Goal: Communication & Community: Answer question/provide support

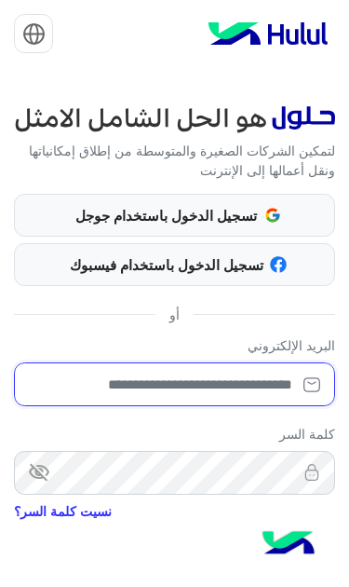
click at [253, 363] on input "email" at bounding box center [175, 385] width 322 height 44
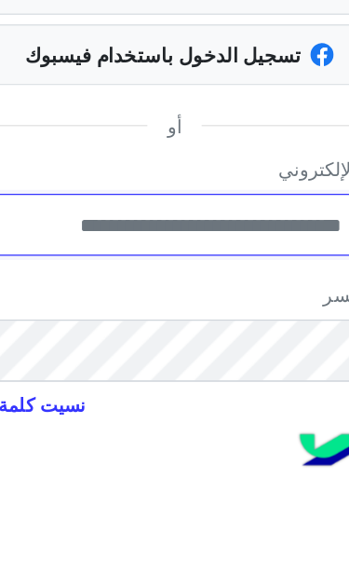
type input "**********"
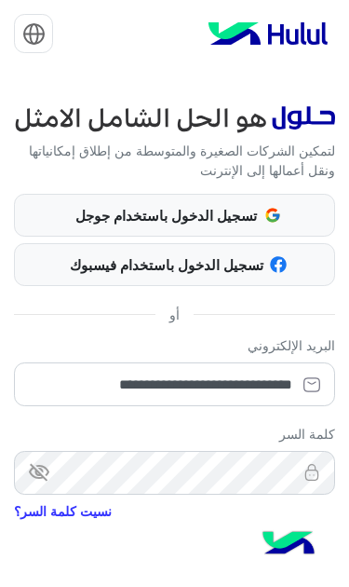
click at [310, 541] on img at bounding box center [288, 545] width 65 height 65
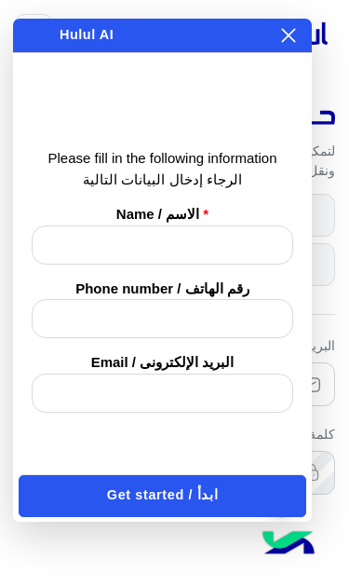
click at [296, 559] on img at bounding box center [288, 545] width 65 height 65
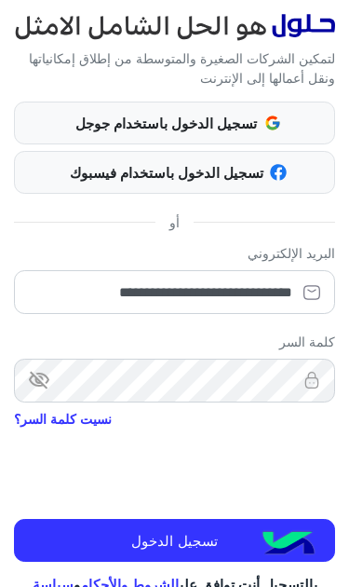
scroll to position [91, 0]
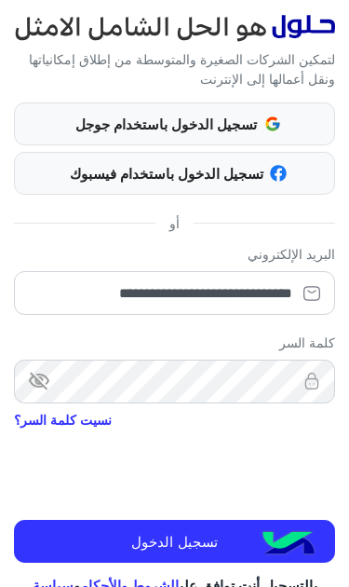
click at [249, 520] on button "تسجيل الدخول" at bounding box center [175, 541] width 322 height 43
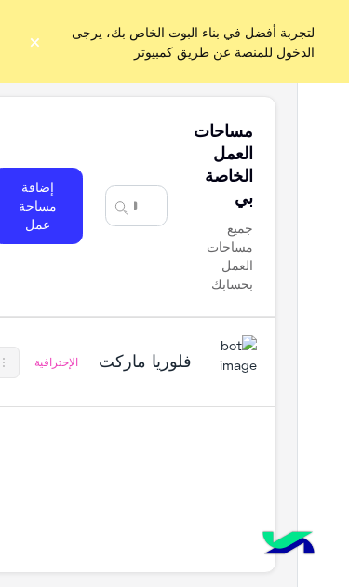
click at [152, 349] on h5 "فلوريا ماركت" at bounding box center [144, 360] width 96 height 22
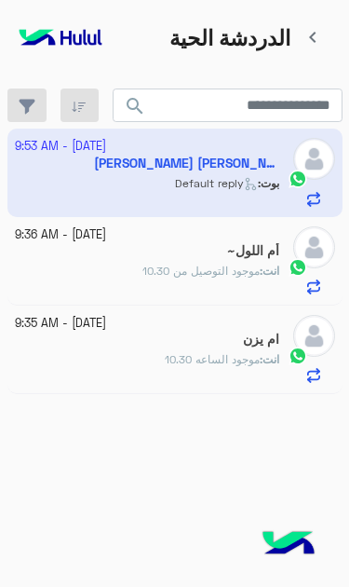
click at [121, 164] on app-inbox-user "4 October - 9:53 AM Mahmoud Abu Assi ⚽️ بوت : Default reply" at bounding box center [174, 173] width 335 height 88
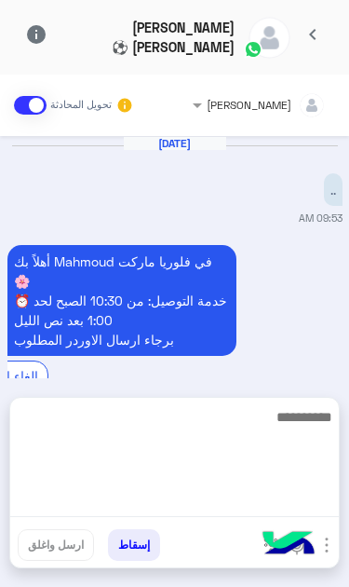
click at [240, 517] on textarea at bounding box center [174, 461] width 329 height 112
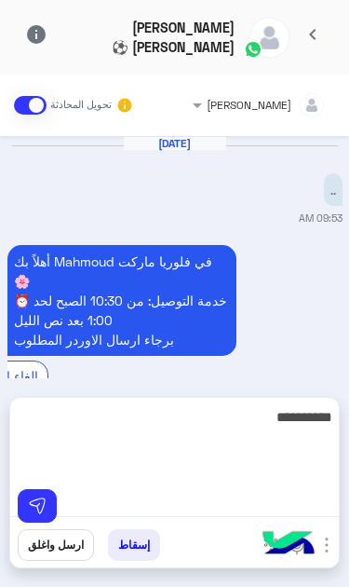
type textarea "**********"
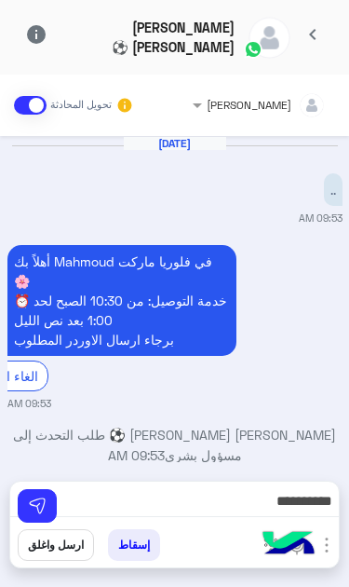
click at [41, 513] on img at bounding box center [37, 506] width 19 height 19
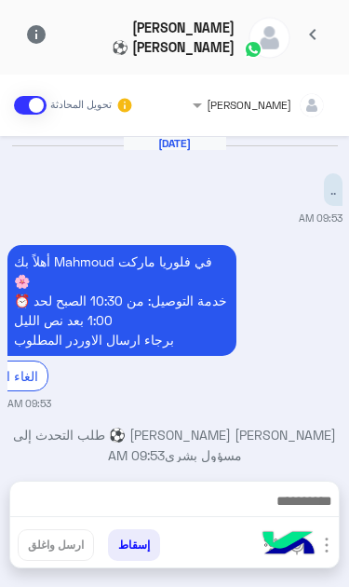
click at [229, 491] on div "خالد صقر تحويل المحادثة Oct 4, 2025 .. 09:53 AM أهلاً بك Mahmoud في فلوريا مارك…" at bounding box center [174, 331] width 349 height 513
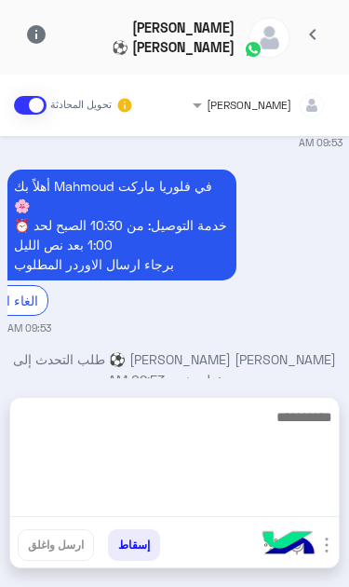
click at [239, 502] on textarea at bounding box center [174, 461] width 329 height 112
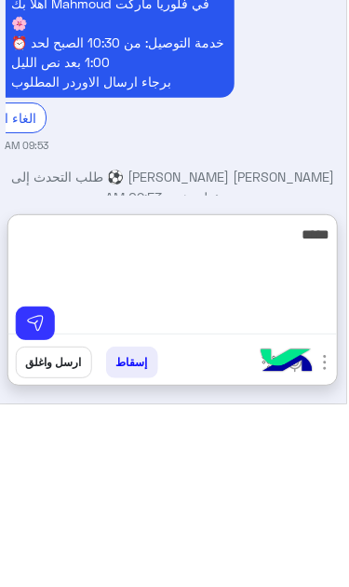
scroll to position [0, 0]
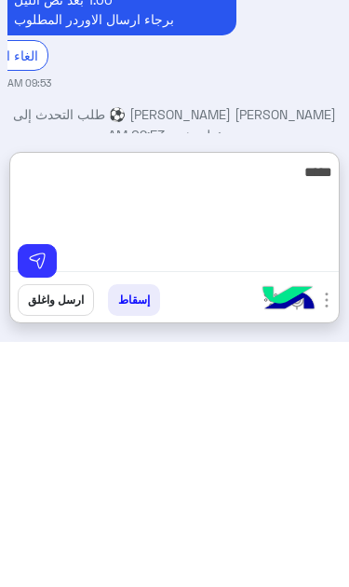
type textarea "*****"
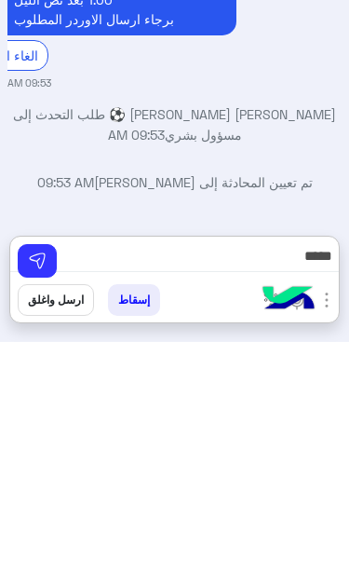
click at [44, 497] on img at bounding box center [37, 506] width 19 height 19
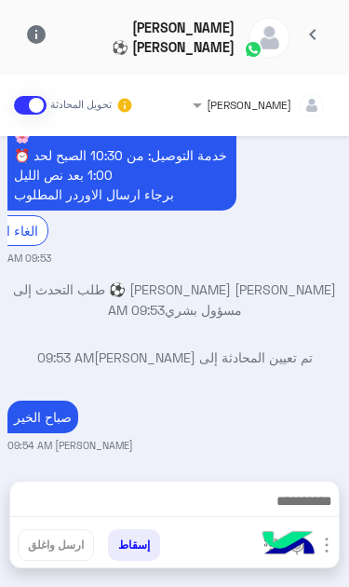
scroll to position [137, 0]
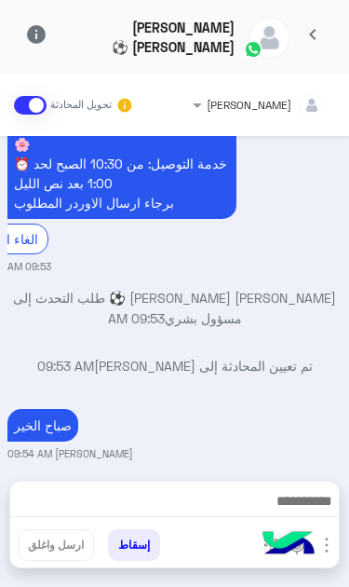
click at [310, 43] on span "chevron_left" at bounding box center [313, 34] width 22 height 22
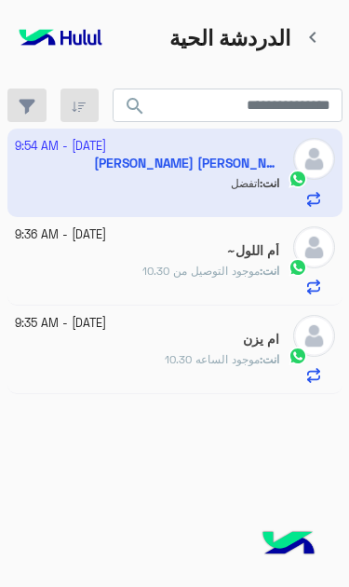
click at [325, 39] on link "chevron_left" at bounding box center [314, 37] width 46 height 34
click at [313, 43] on span "chevron_left" at bounding box center [313, 37] width 22 height 22
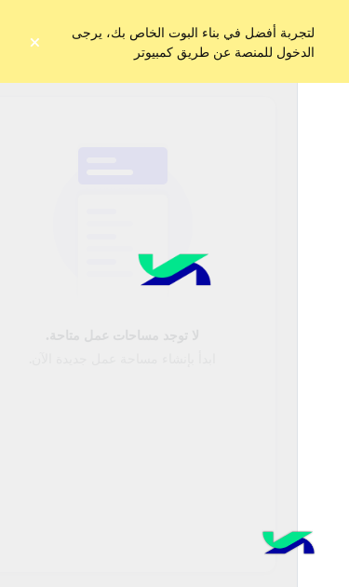
click at [316, 33] on span "لتجربة أفضل في بناء البوت الخاص بك، يرجى الدخول للمنصة عن طريق كمبيوتر" at bounding box center [182, 41] width 280 height 53
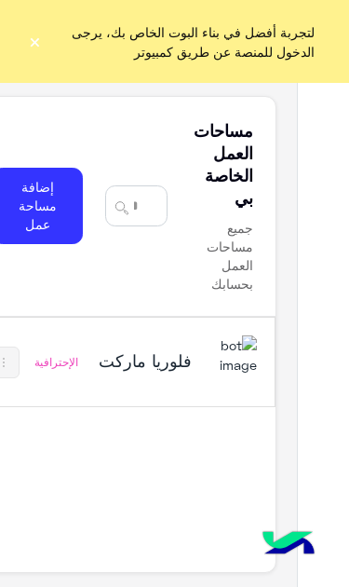
click at [41, 33] on button "×" at bounding box center [35, 42] width 14 height 19
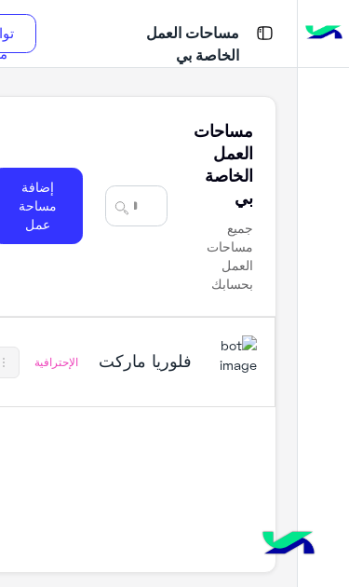
click at [151, 335] on div "فلوريا ماركت" at bounding box center [176, 362] width 161 height 54
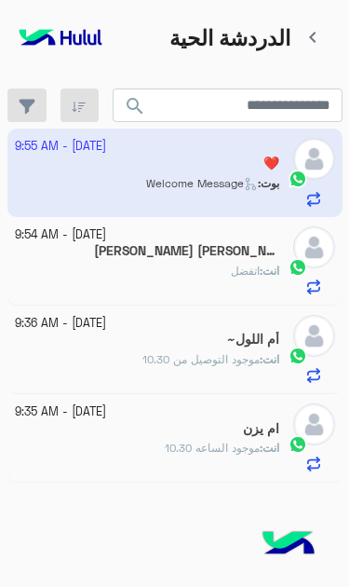
click at [158, 154] on app-inbox-user "4 October - 9:55 AM ❤️ بوت : Welcome Message" at bounding box center [174, 173] width 335 height 88
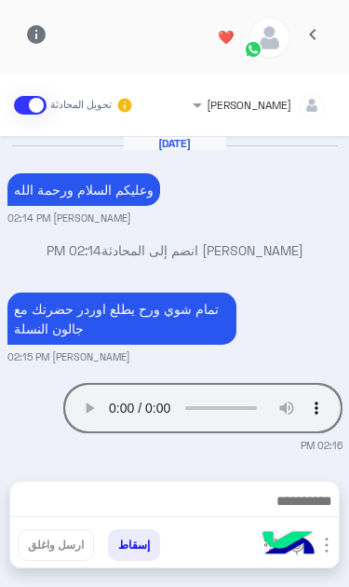
click at [133, 383] on audio "Your browser does not support the audio tag." at bounding box center [203, 408] width 280 height 50
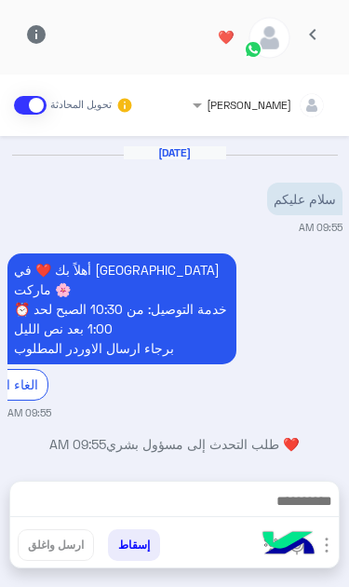
click at [318, 37] on span "chevron_left" at bounding box center [313, 34] width 22 height 22
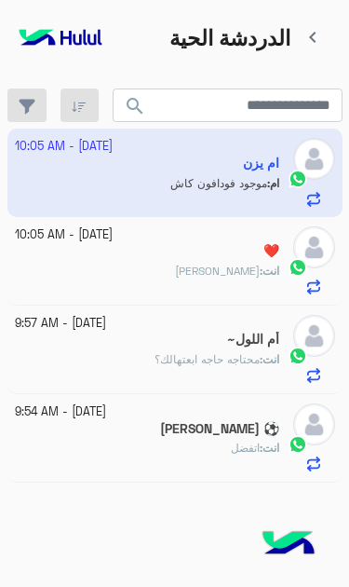
click at [260, 167] on app-inbox-user "[DATE] - 10:05 AM ام يزن ام : موجود فودافون كاش" at bounding box center [174, 173] width 335 height 88
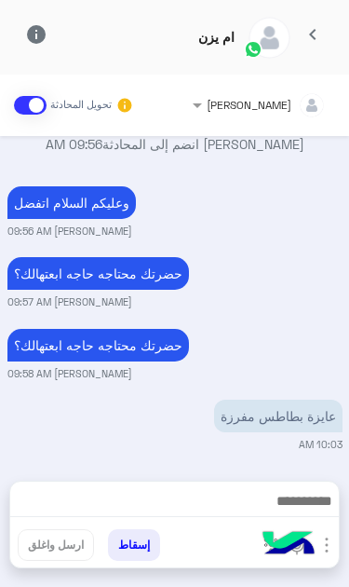
scroll to position [958, 0]
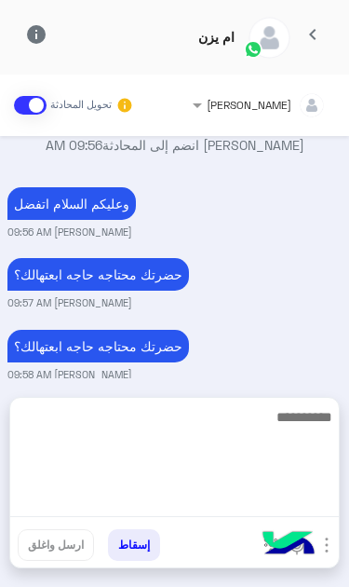
click at [274, 508] on textarea at bounding box center [174, 461] width 329 height 112
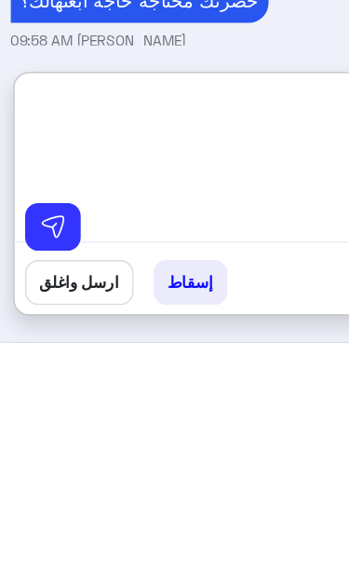
type textarea "*****"
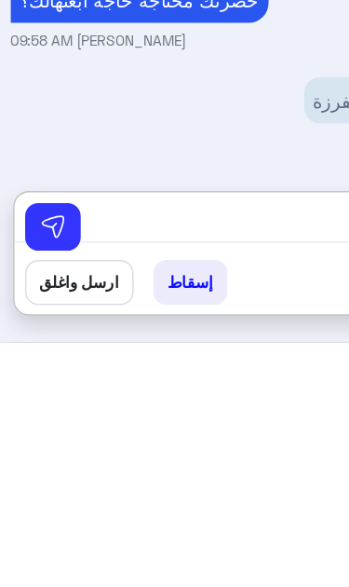
click at [41, 497] on img at bounding box center [37, 506] width 19 height 19
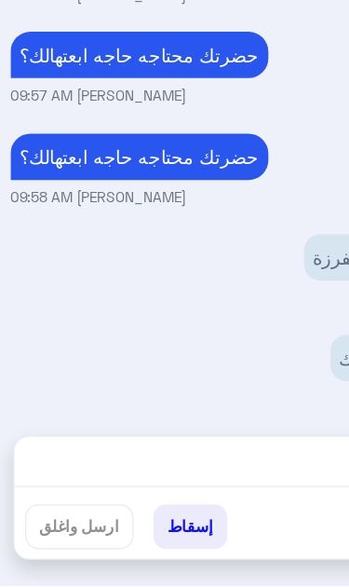
scroll to position [0, 0]
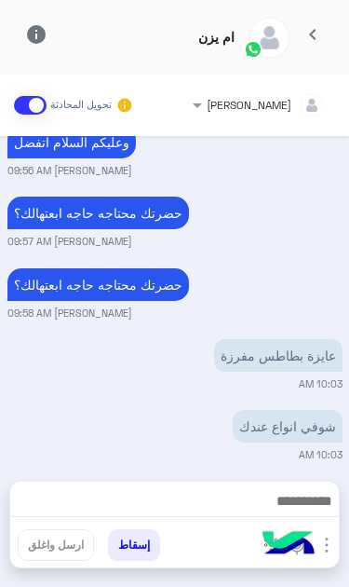
click at [322, 548] on img "button" at bounding box center [327, 545] width 22 height 22
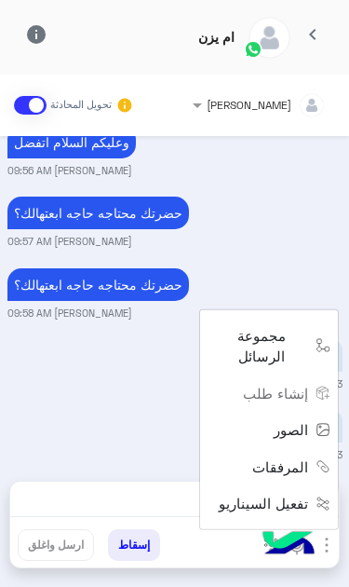
click at [294, 441] on span "الصور" at bounding box center [291, 429] width 34 height 21
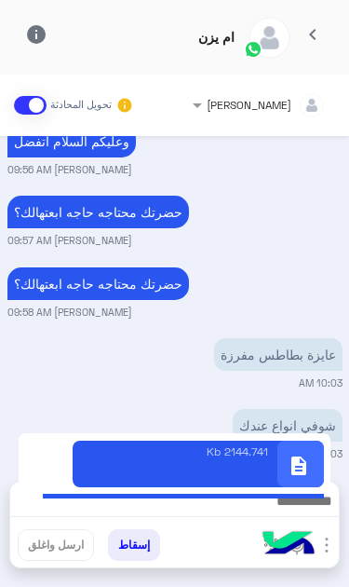
scroll to position [1020, 0]
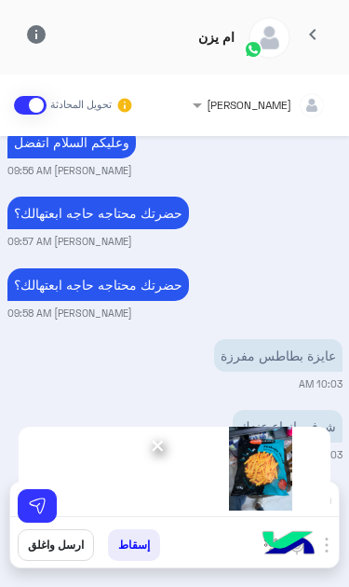
click at [38, 500] on img at bounding box center [37, 506] width 19 height 19
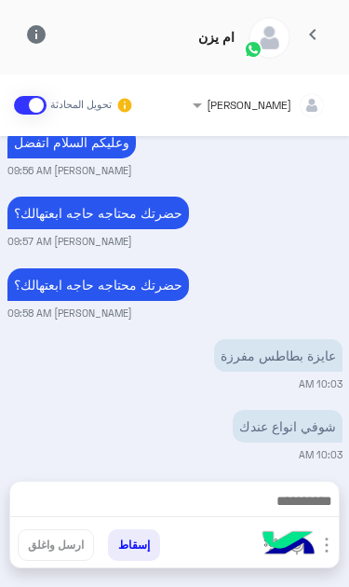
scroll to position [1280, 0]
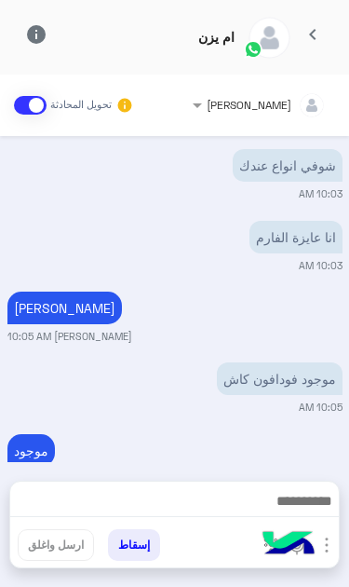
click at [334, 22] on button "chevron_left" at bounding box center [314, 38] width 46 height 40
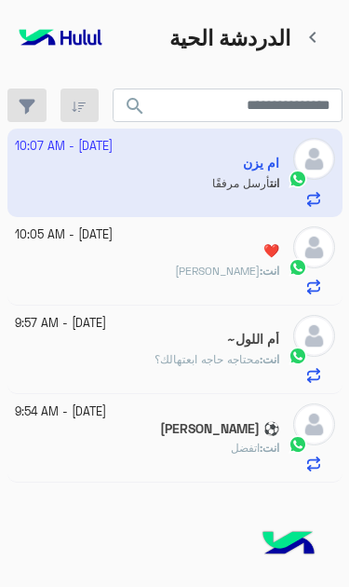
click at [249, 243] on div "❤️" at bounding box center [147, 253] width 265 height 20
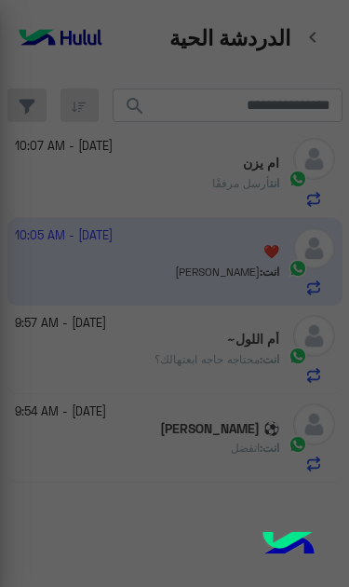
scroll to position [249, 0]
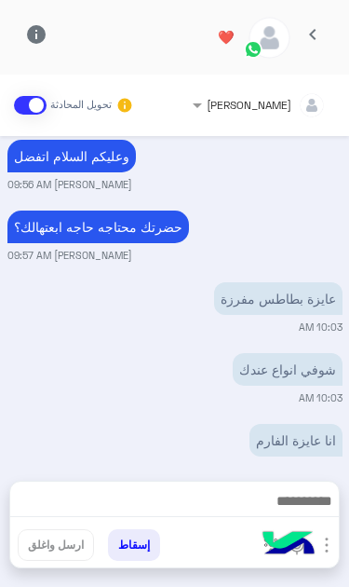
click at [329, 549] on img "button" at bounding box center [327, 545] width 22 height 22
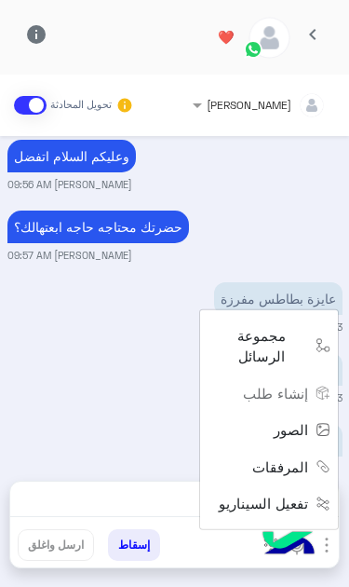
click at [304, 441] on span "الصور" at bounding box center [291, 429] width 34 height 21
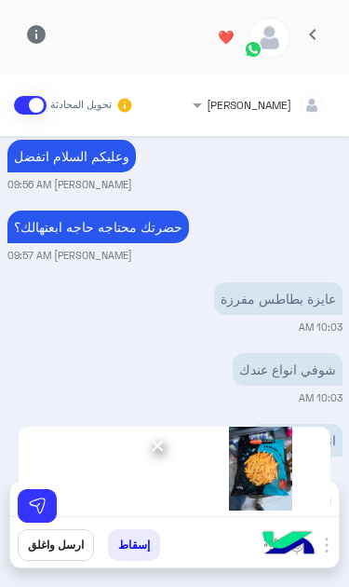
click at [41, 506] on img at bounding box center [37, 506] width 19 height 19
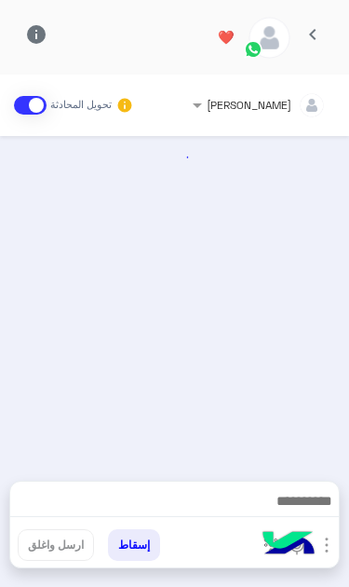
scroll to position [467, 0]
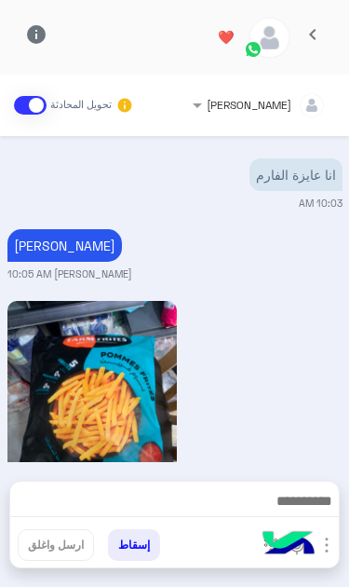
click at [320, 31] on span "chevron_left" at bounding box center [313, 34] width 22 height 22
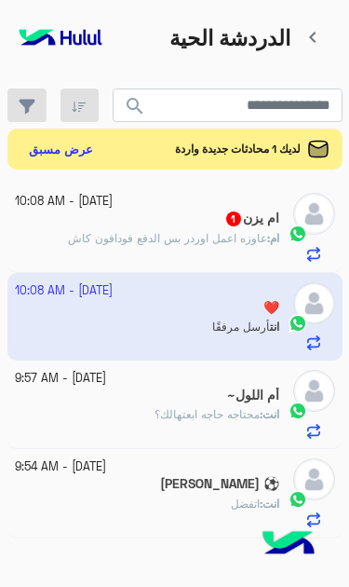
click at [50, 136] on button "عرض مسبق" at bounding box center [61, 149] width 80 height 27
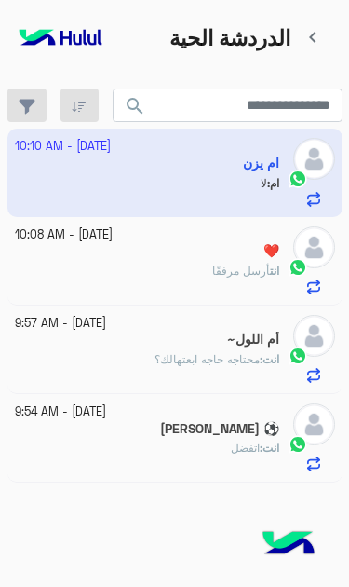
click at [251, 144] on app-inbox-user "4 October - 10:10 AM ام يزن ام : لا" at bounding box center [174, 173] width 335 height 88
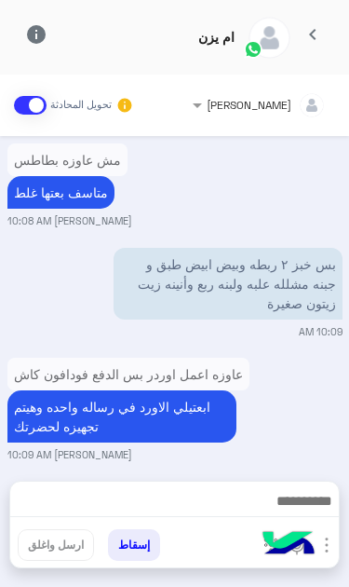
scroll to position [598, 0]
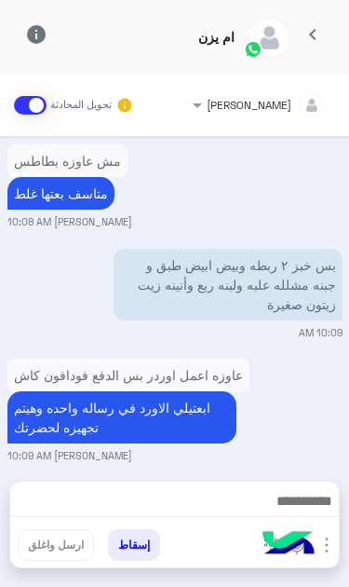
click at [330, 568] on div "مجموعة الرسائل إنشاء طلب الصور المرفقات تفعيل السيناريو إسقاط ارسل واغلق" at bounding box center [174, 525] width 331 height 88
click at [322, 548] on img "button" at bounding box center [327, 545] width 22 height 22
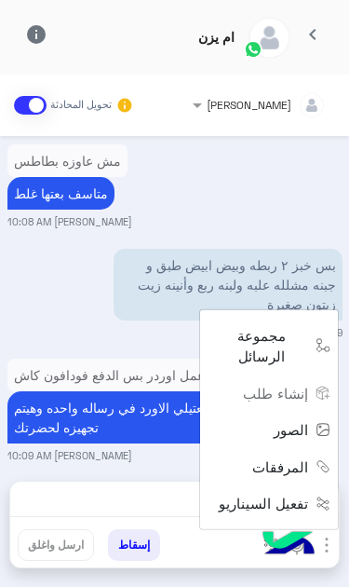
click at [294, 441] on span "الصور" at bounding box center [291, 429] width 34 height 21
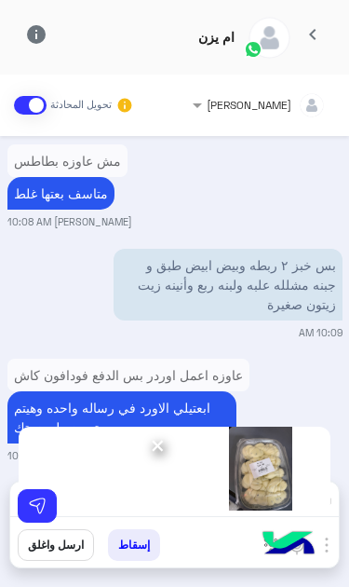
click at [44, 499] on img at bounding box center [37, 506] width 19 height 19
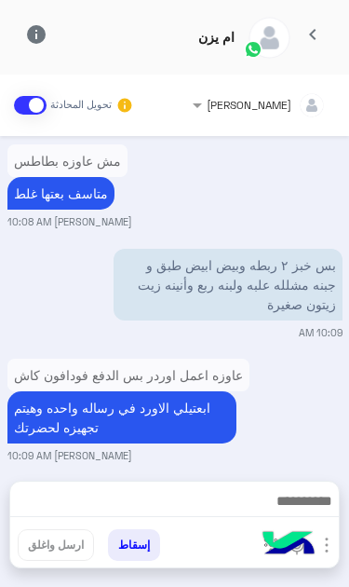
click at [322, 550] on img "button" at bounding box center [327, 545] width 22 height 22
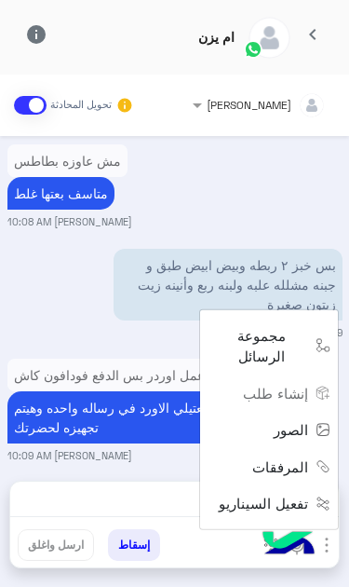
click at [289, 441] on span "الصور" at bounding box center [291, 429] width 34 height 21
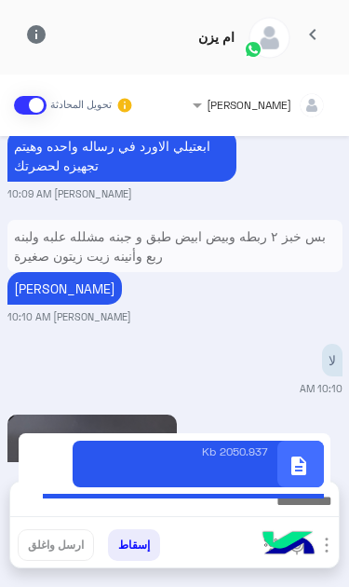
scroll to position [859, 1]
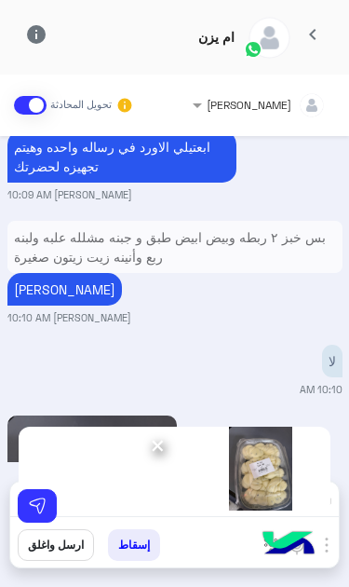
click at [46, 512] on img at bounding box center [37, 506] width 19 height 19
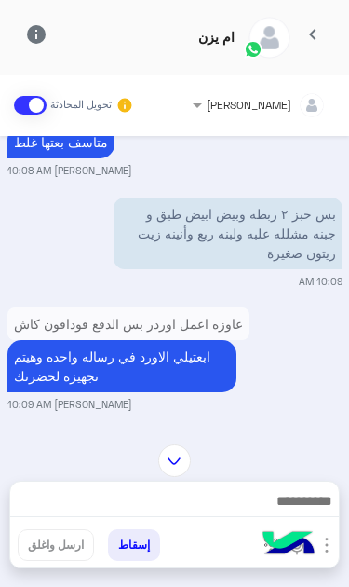
scroll to position [647, 1]
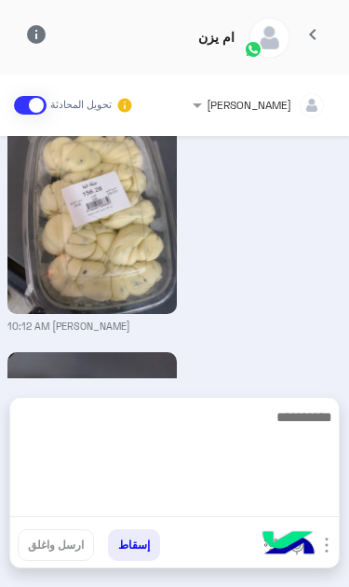
click at [224, 517] on textarea at bounding box center [174, 461] width 329 height 112
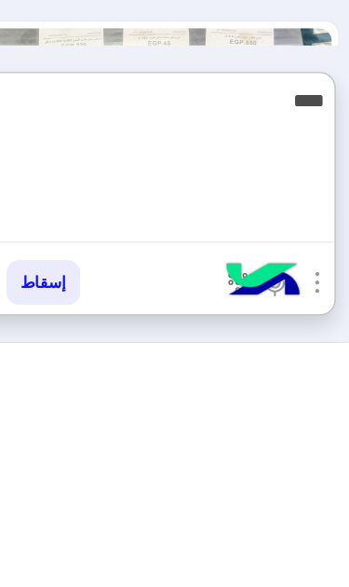
scroll to position [0, 0]
type textarea "****"
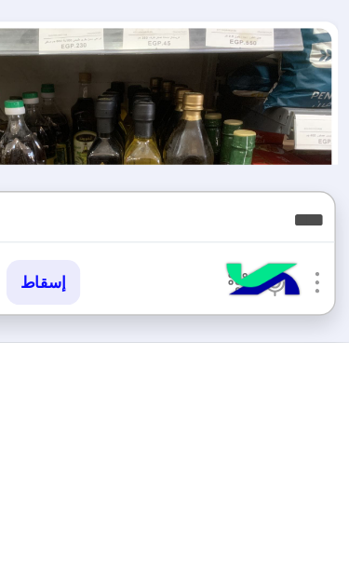
click at [316, 534] on img "button" at bounding box center [327, 545] width 22 height 22
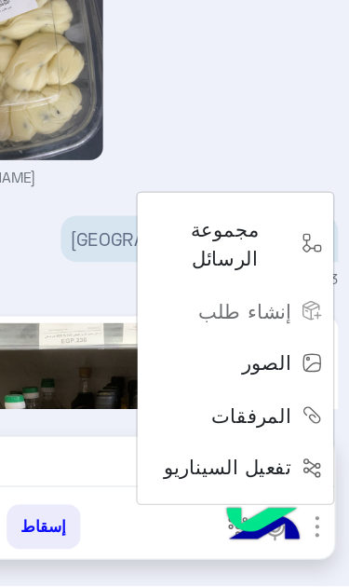
scroll to position [1452, 1]
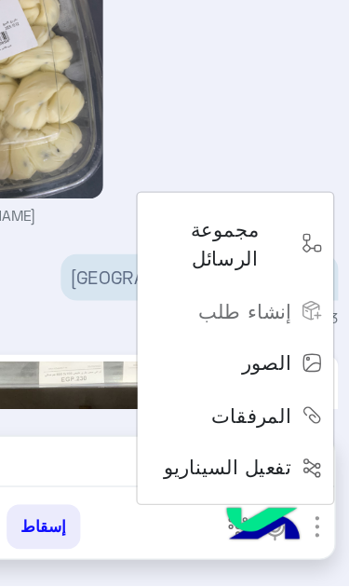
click at [274, 419] on span "الصور" at bounding box center [291, 429] width 34 height 21
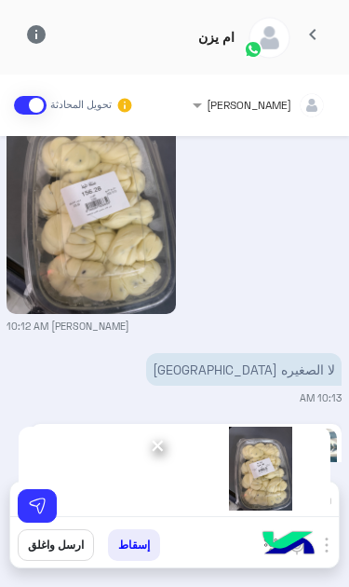
click at [44, 514] on img at bounding box center [37, 506] width 19 height 19
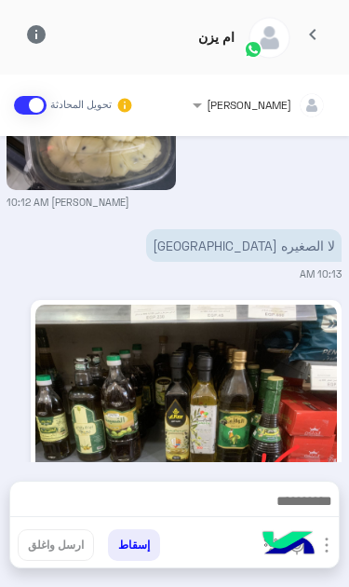
scroll to position [1575, 1]
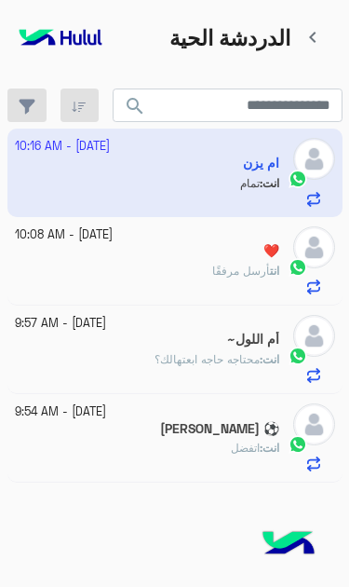
click at [247, 160] on app-inbox-user "4 October - 10:16 AM ام يزن انت : تمام" at bounding box center [174, 173] width 335 height 88
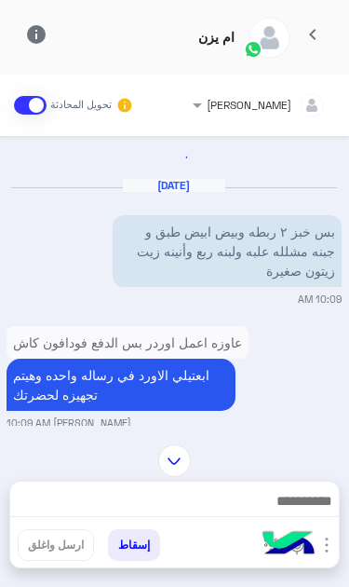
scroll to position [801, 1]
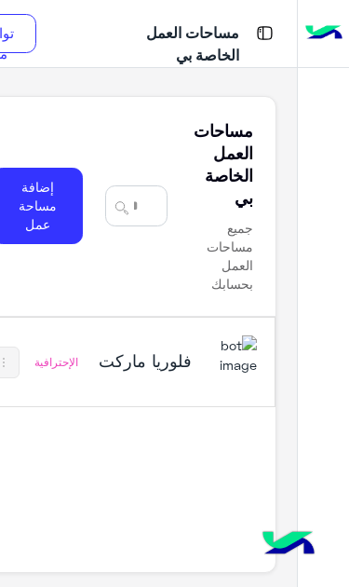
click at [109, 349] on h5 "فلوريا ماركت" at bounding box center [144, 360] width 96 height 22
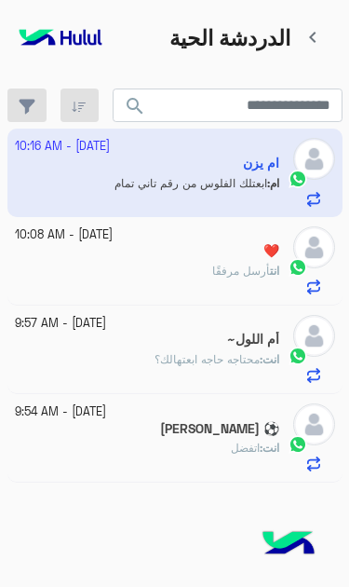
click at [89, 163] on app-inbox-user "4 October - 10:16 AM ام يزن ام : ابعتلك الفلوس من رقم تاني تمام" at bounding box center [174, 173] width 335 height 88
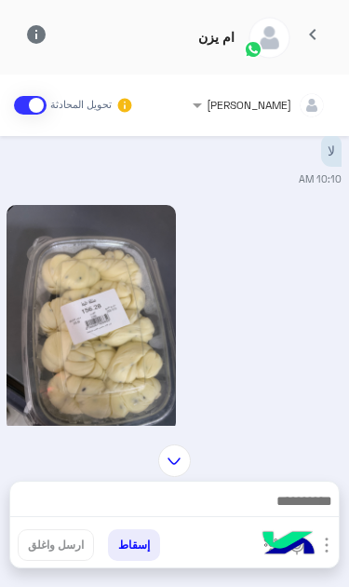
scroll to position [279, 1]
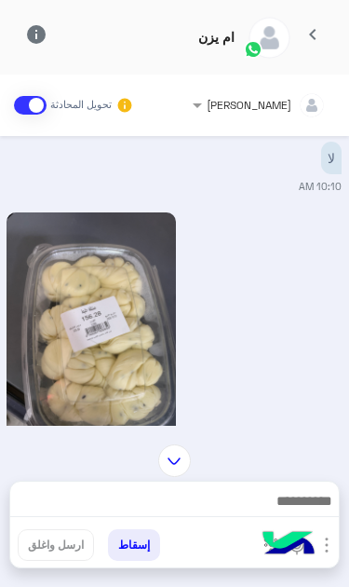
click at [236, 417] on img at bounding box center [229, 428] width 22 height 22
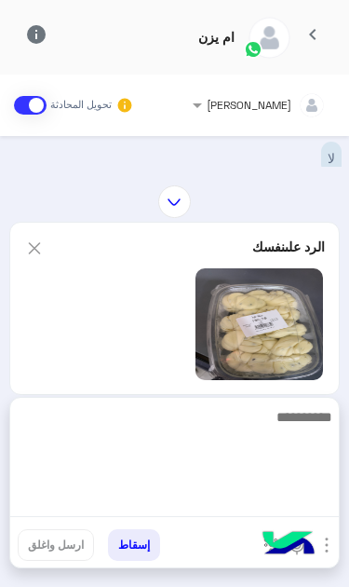
click at [253, 504] on textarea at bounding box center [174, 461] width 329 height 112
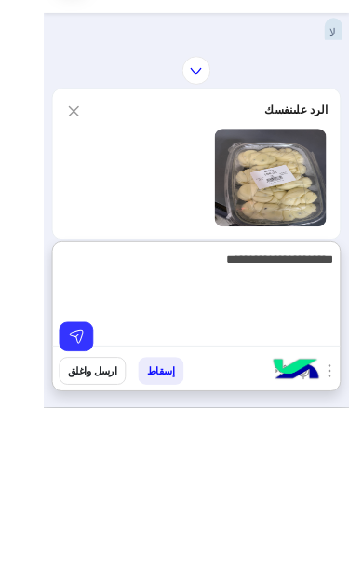
scroll to position [0, 0]
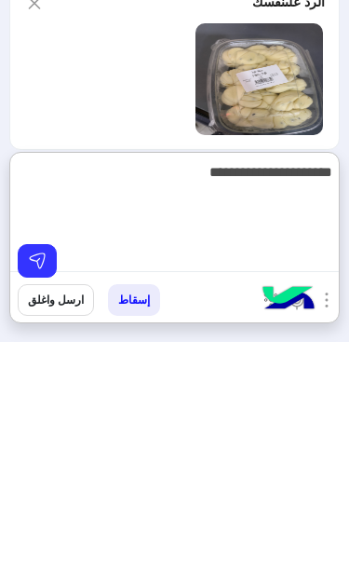
type textarea "**********"
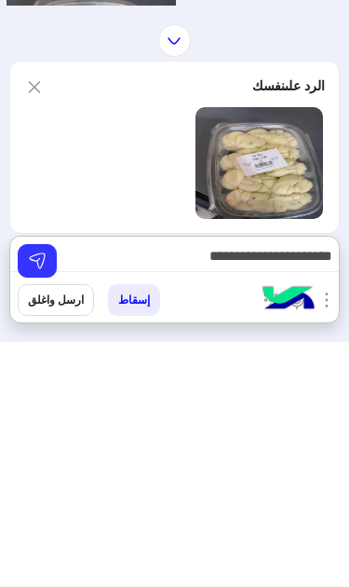
click at [44, 497] on img at bounding box center [37, 506] width 19 height 19
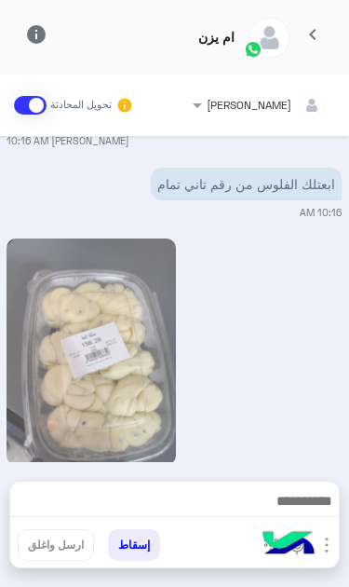
scroll to position [1342, 1]
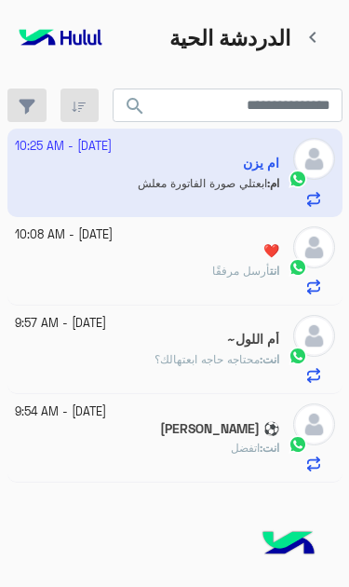
click at [108, 163] on app-inbox-user "[DATE] - 10:25 AM ام يزن ام : ابعتلي صورة الفاتورة معلش" at bounding box center [174, 173] width 335 height 88
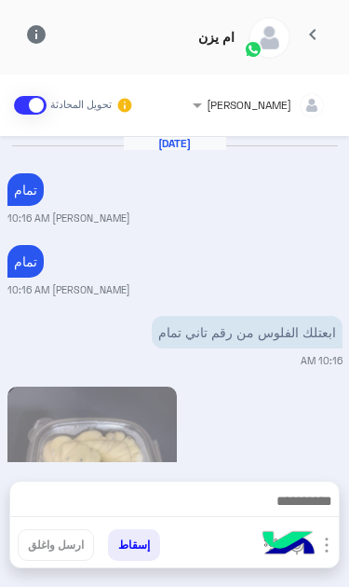
click at [323, 548] on img "button" at bounding box center [327, 545] width 22 height 22
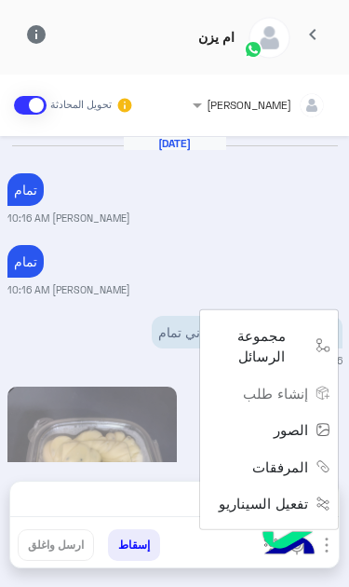
click at [295, 441] on span "الصور" at bounding box center [291, 429] width 34 height 21
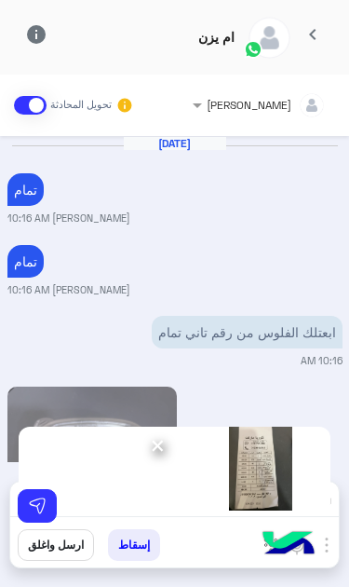
click at [46, 511] on img at bounding box center [37, 506] width 19 height 19
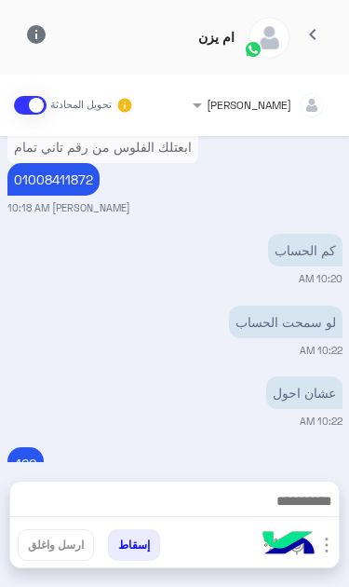
scroll to position [815, 0]
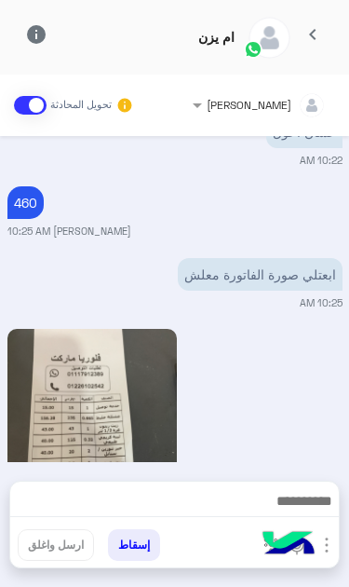
click at [315, 22] on button "chevron_left" at bounding box center [314, 38] width 46 height 40
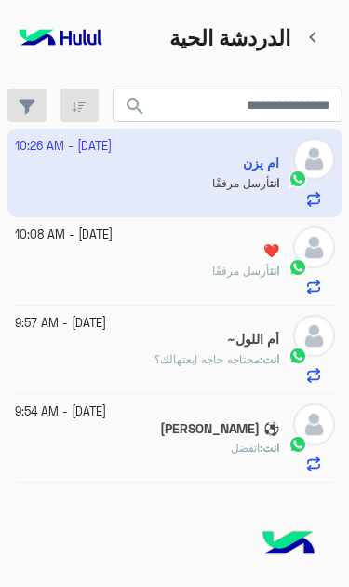
click at [248, 263] on div "انت أرسل مرفقًا" at bounding box center [147, 279] width 265 height 33
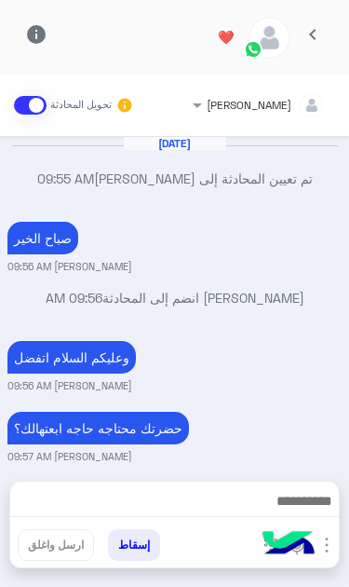
scroll to position [467, 0]
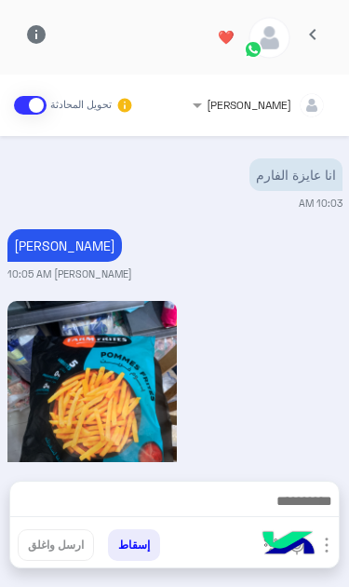
click at [316, 21] on button "chevron_left" at bounding box center [314, 38] width 46 height 40
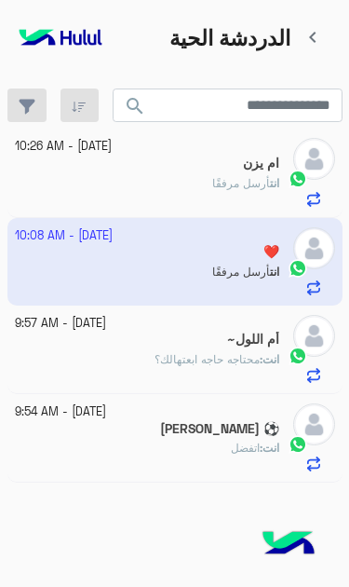
click at [241, 158] on div "ام يزن" at bounding box center [147, 166] width 265 height 20
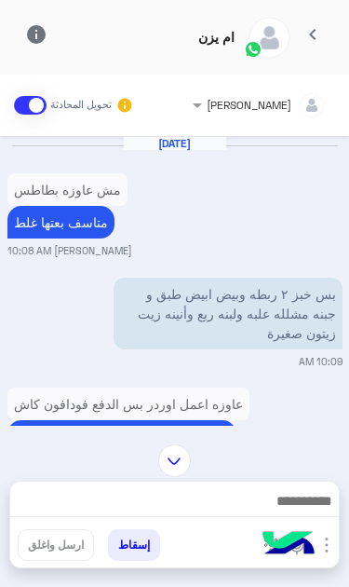
scroll to position [1275, 0]
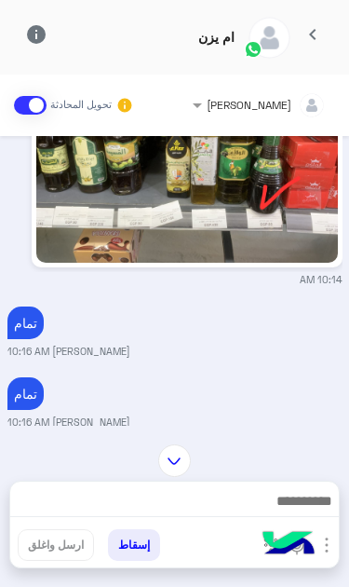
click at [323, 32] on span "chevron_left" at bounding box center [313, 34] width 22 height 22
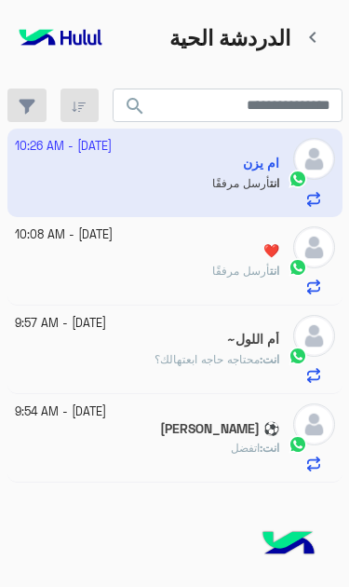
click at [246, 263] on div "انت أرسل مرفقًا" at bounding box center [147, 279] width 265 height 33
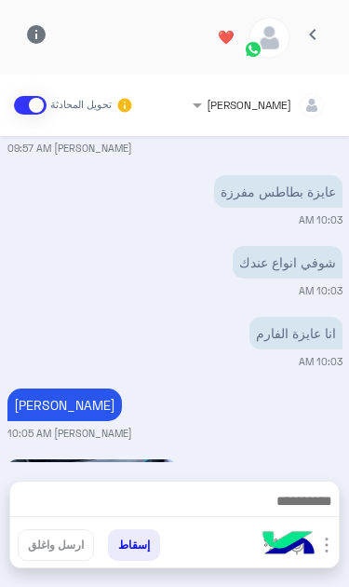
scroll to position [1133, 0]
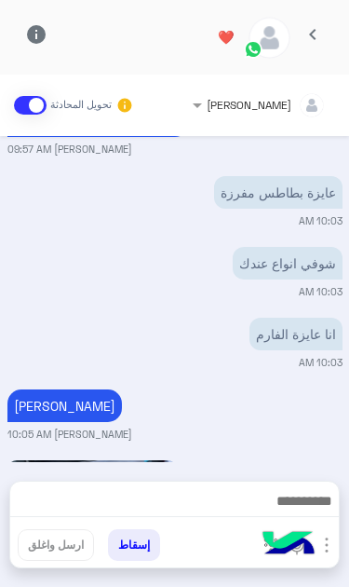
click at [307, 30] on span "chevron_left" at bounding box center [313, 34] width 22 height 22
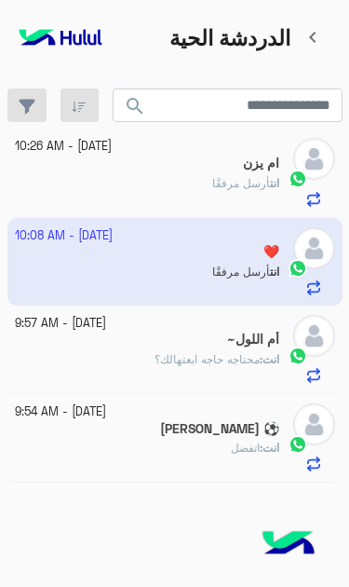
click at [240, 176] on span "أرسل مرفقًا" at bounding box center [241, 183] width 58 height 14
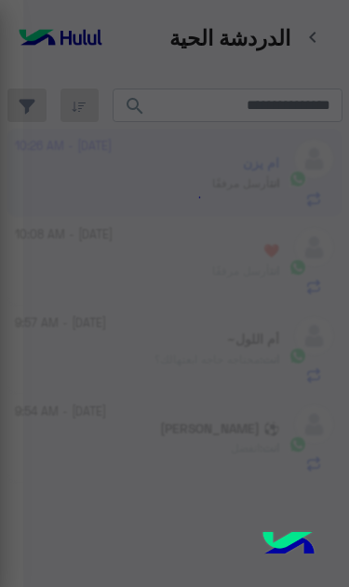
scroll to position [754, 0]
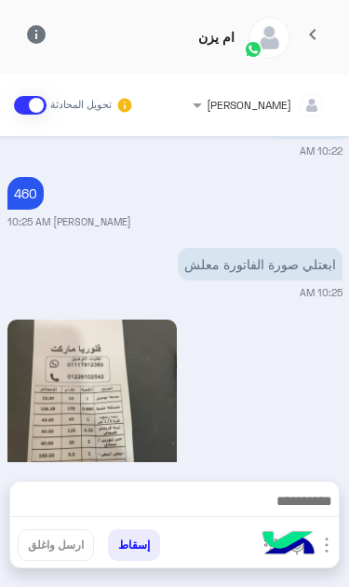
click at [310, 24] on button "chevron_left" at bounding box center [314, 38] width 46 height 40
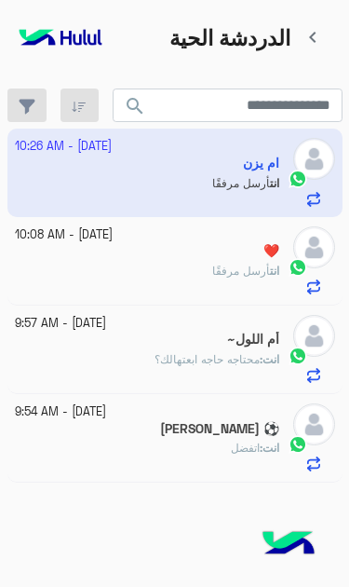
click at [248, 264] on div "انت أرسل مرفقًا" at bounding box center [147, 279] width 265 height 33
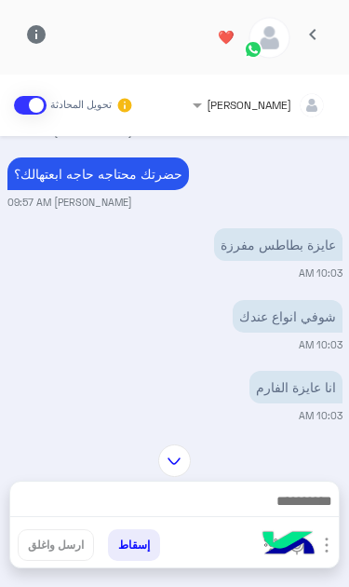
scroll to position [260, 0]
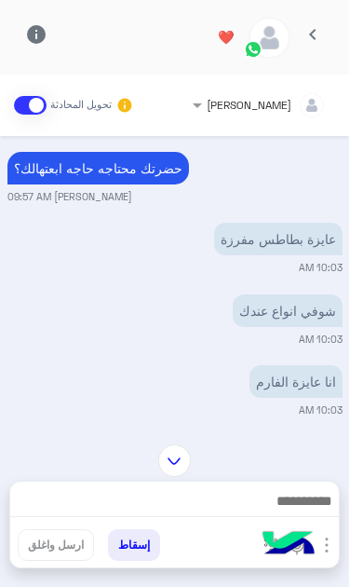
click at [319, 540] on img at bounding box center [288, 545] width 65 height 65
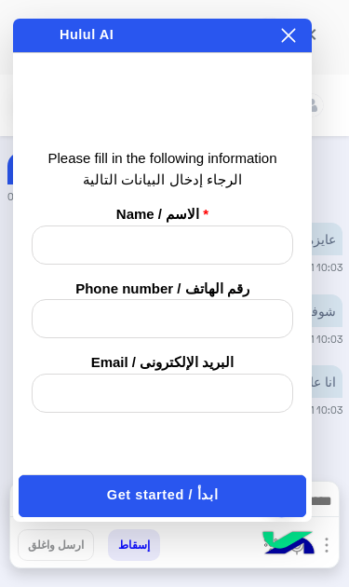
click at [302, 25] on div "× هل تريد إنهاء المحادثة ؟ Do you want to end the conversation? نعم / Yes لا / …" at bounding box center [162, 36] width 299 height 34
click at [292, 35] on icon at bounding box center [288, 35] width 15 height 15
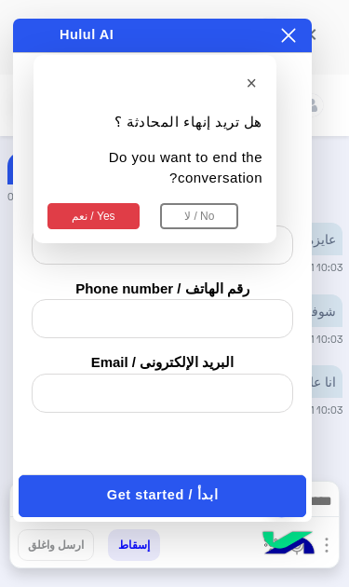
click at [108, 171] on div "× هل تريد إنهاء المحادثة ؟ Do you want to end the conversation? نعم / Yes لا / …" at bounding box center [155, 149] width 243 height 188
click at [281, 36] on icon at bounding box center [288, 35] width 15 height 15
click at [294, 31] on icon at bounding box center [289, 36] width 14 height 14
click at [95, 203] on button "نعم / Yes" at bounding box center [94, 216] width 92 height 26
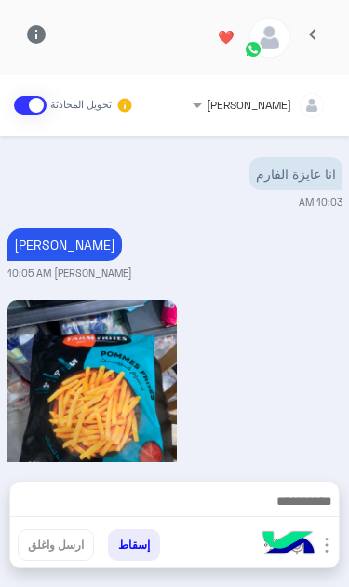
scroll to position [467, 0]
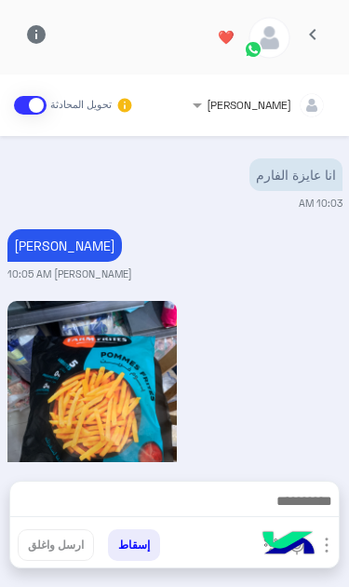
click at [322, 546] on img "button" at bounding box center [327, 545] width 22 height 22
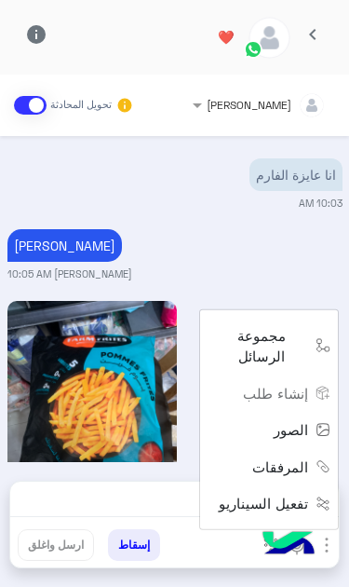
click at [297, 441] on span "الصور" at bounding box center [291, 429] width 34 height 21
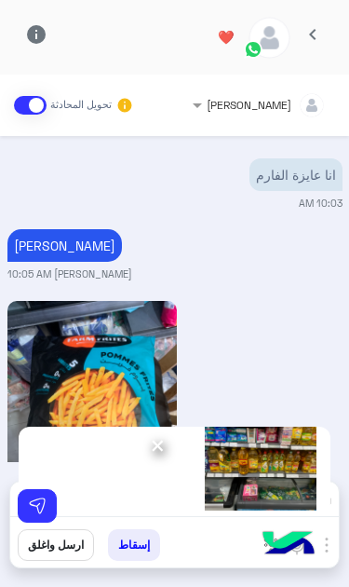
click at [47, 497] on button at bounding box center [37, 506] width 39 height 34
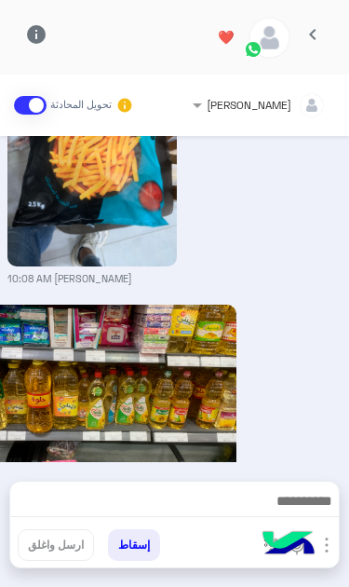
scroll to position [728, 0]
click at [320, 23] on button "chevron_left" at bounding box center [314, 38] width 46 height 40
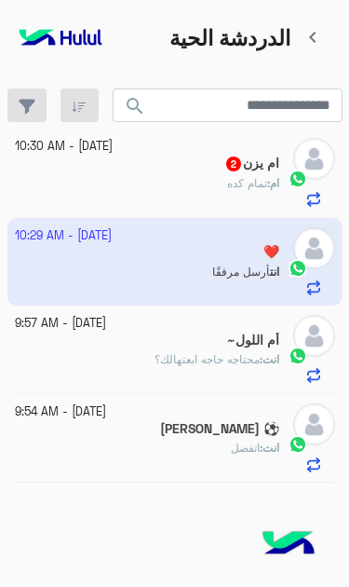
click at [108, 156] on div "ام يزن 2" at bounding box center [147, 166] width 265 height 20
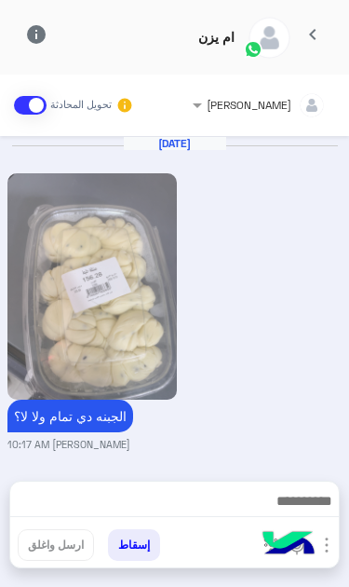
scroll to position [963, 0]
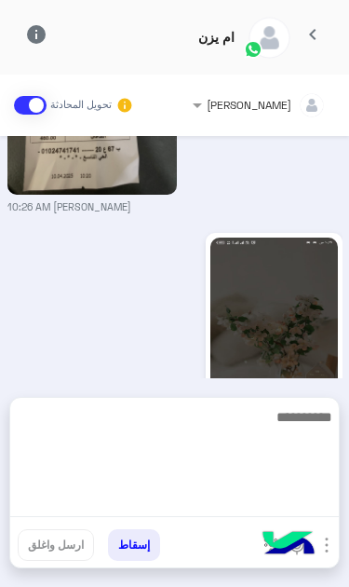
click at [241, 506] on textarea at bounding box center [174, 461] width 329 height 112
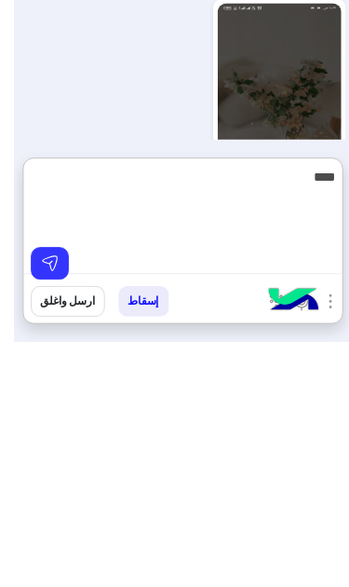
scroll to position [0, 0]
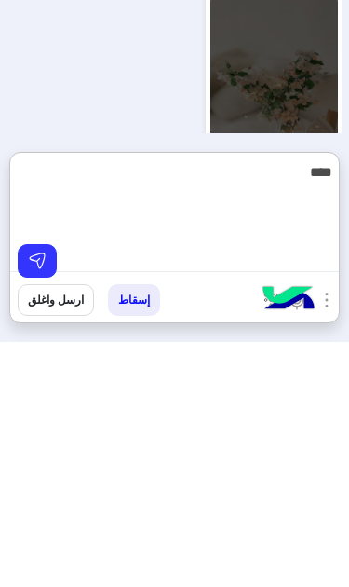
type textarea "****"
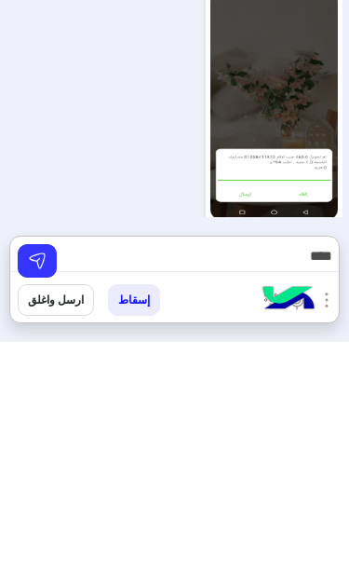
click at [34, 497] on img at bounding box center [37, 506] width 19 height 19
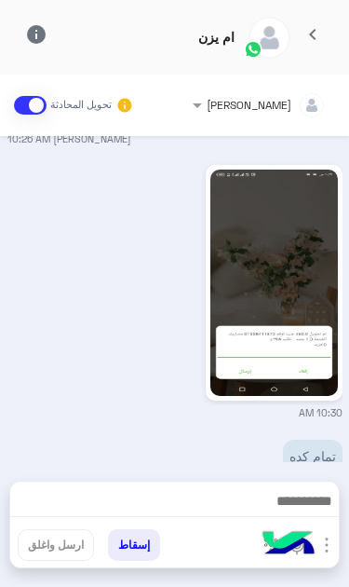
scroll to position [1024, 0]
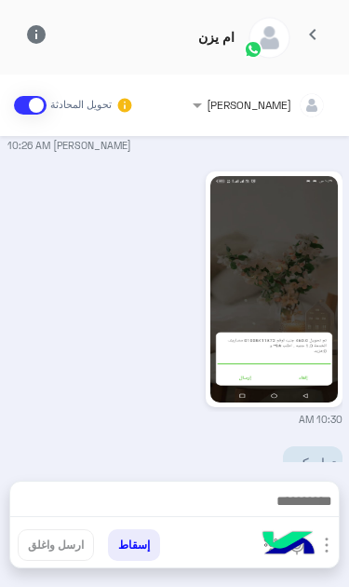
click at [317, 35] on span "chevron_left" at bounding box center [313, 34] width 22 height 22
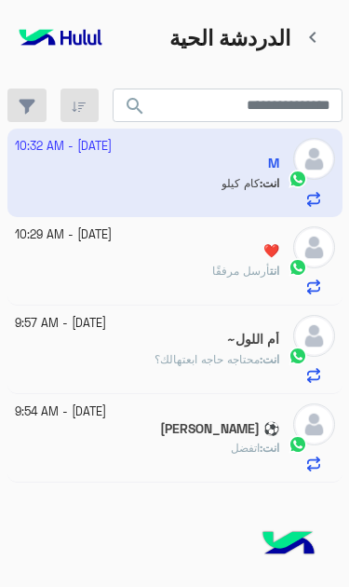
click at [251, 141] on app-inbox-user "[DATE] - 10:32 AM M انت : كام كيلو" at bounding box center [174, 173] width 335 height 88
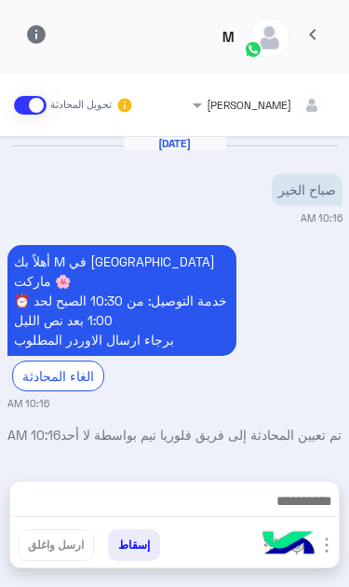
click at [324, 551] on img "button" at bounding box center [327, 545] width 22 height 22
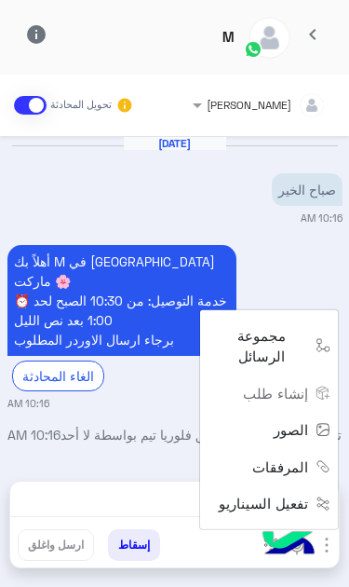
click at [307, 441] on span "الصور" at bounding box center [291, 429] width 34 height 21
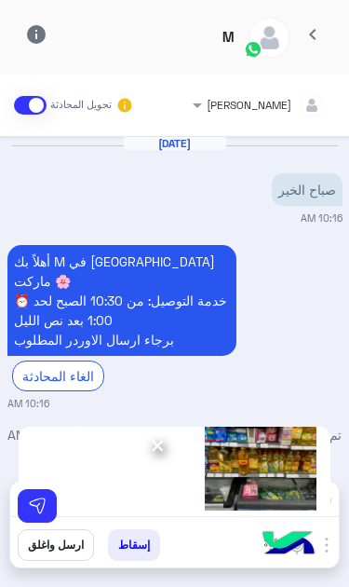
click at [54, 501] on button at bounding box center [37, 506] width 39 height 34
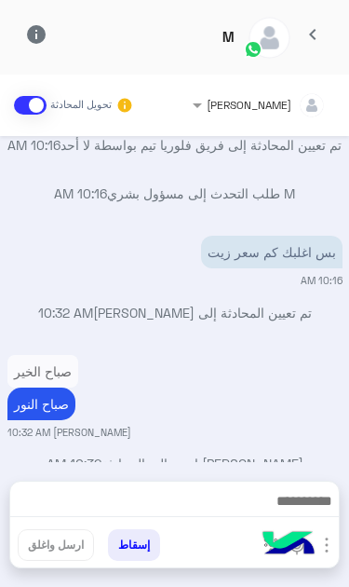
scroll to position [288, 0]
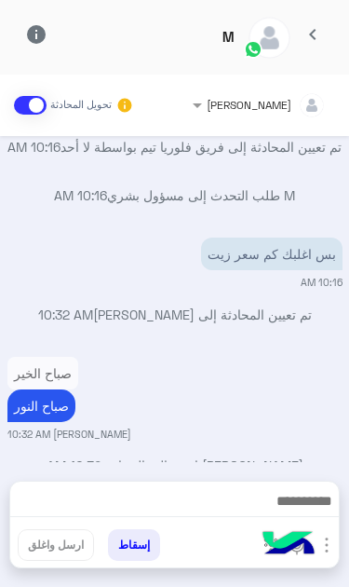
click at [335, 555] on img "button" at bounding box center [327, 545] width 22 height 22
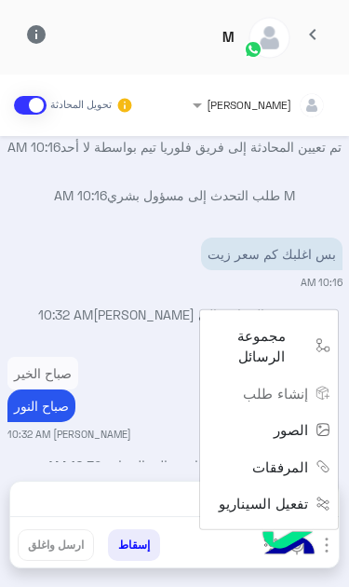
click at [298, 441] on span "الصور" at bounding box center [291, 429] width 34 height 21
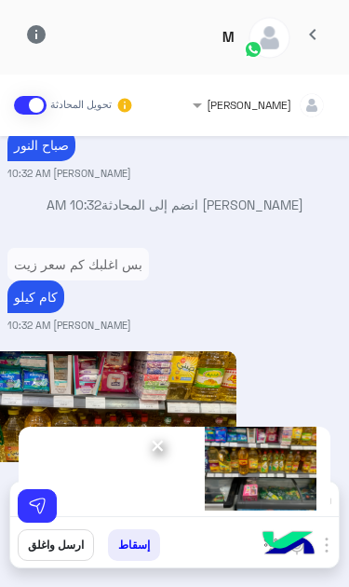
click at [44, 502] on img at bounding box center [37, 506] width 19 height 19
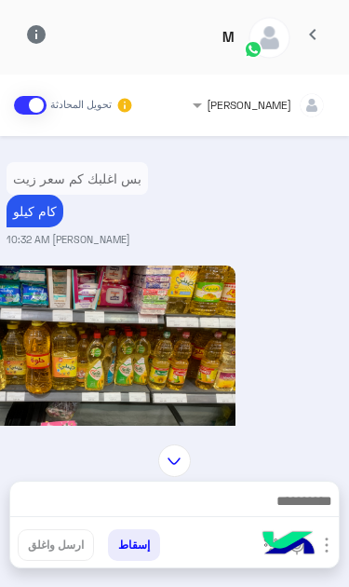
scroll to position [613, 1]
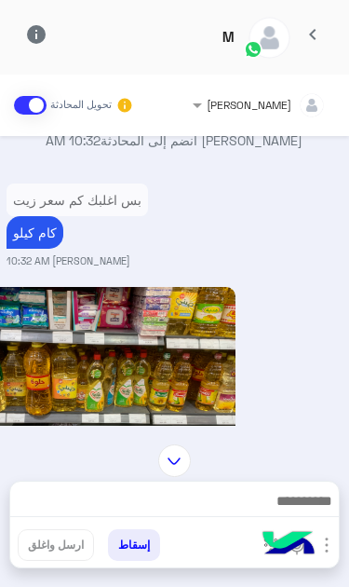
click at [119, 305] on img at bounding box center [85, 400] width 302 height 226
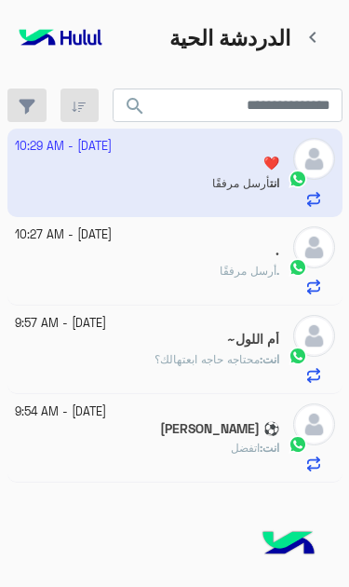
click at [254, 263] on div ". أرسل مرفقًا" at bounding box center [147, 279] width 265 height 33
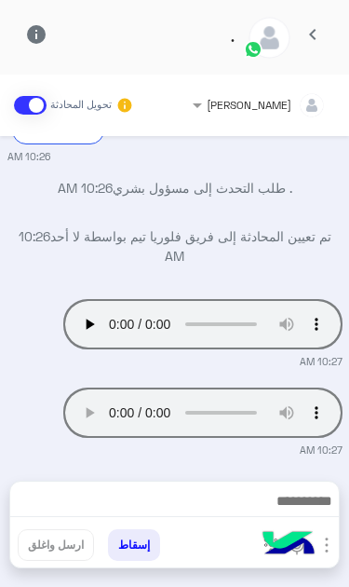
scroll to position [352, 0]
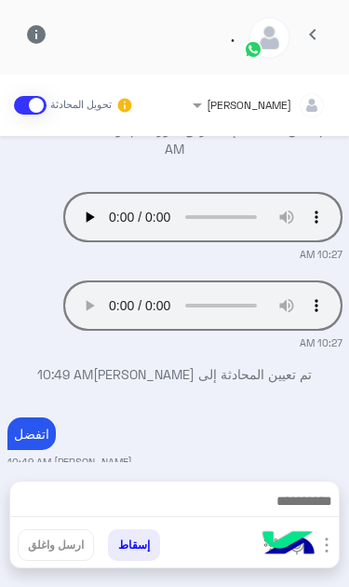
click at [28, 536] on app-msgs-audio "Your browser does not support the audio tag." at bounding box center [147, 561] width 280 height 50
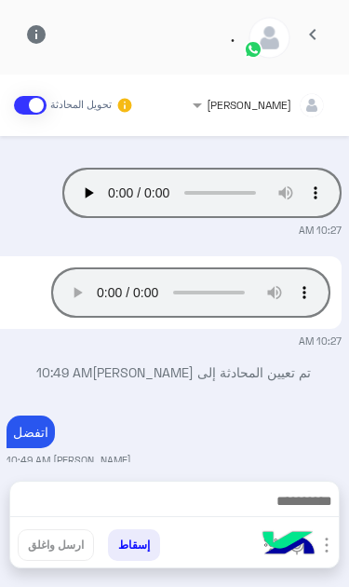
scroll to position [375, 1]
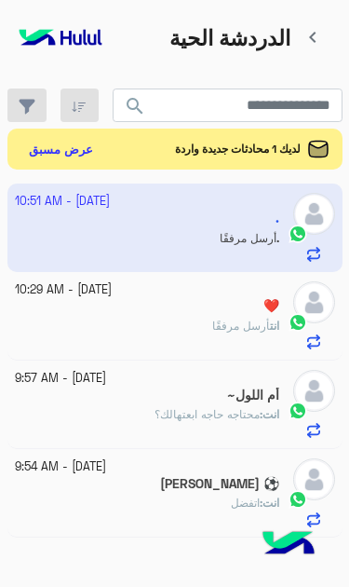
click at [183, 298] on div "❤️" at bounding box center [147, 308] width 265 height 20
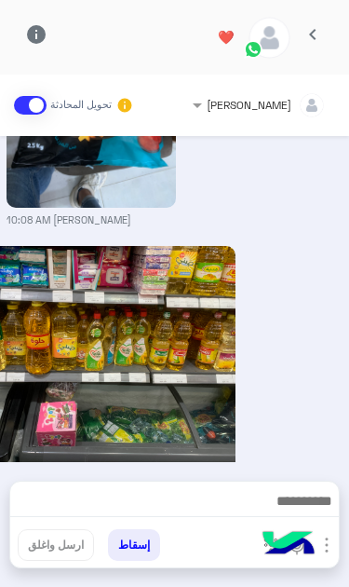
scroll to position [666, 1]
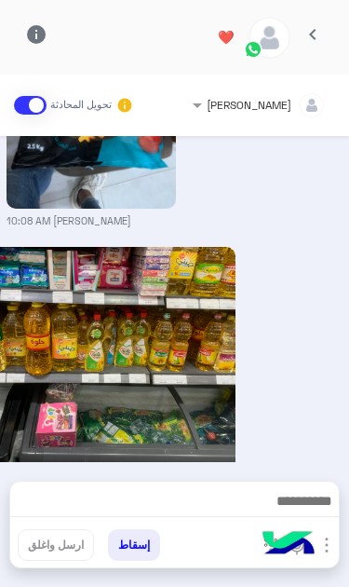
click at [320, 25] on button "chevron_left" at bounding box center [314, 38] width 46 height 40
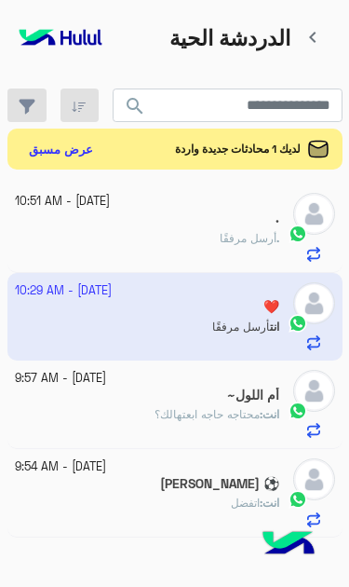
click at [87, 233] on div ". أرسل مرفقًا" at bounding box center [147, 246] width 265 height 33
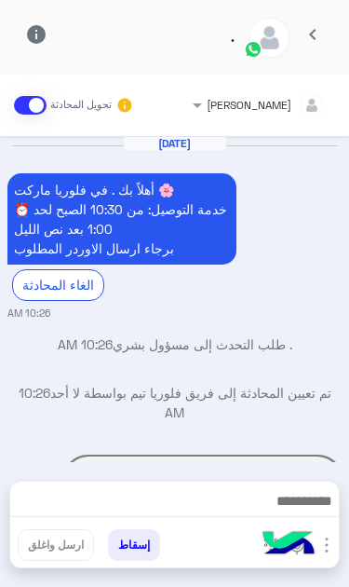
scroll to position [352, 0]
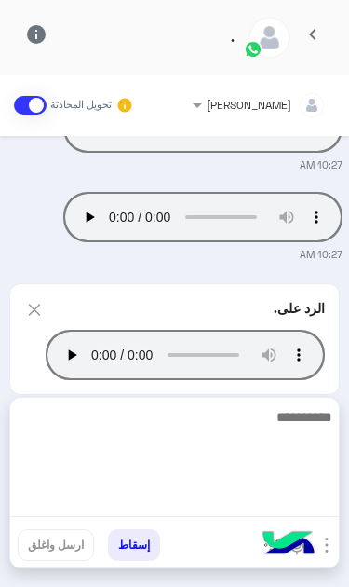
click at [259, 502] on textarea at bounding box center [174, 461] width 329 height 112
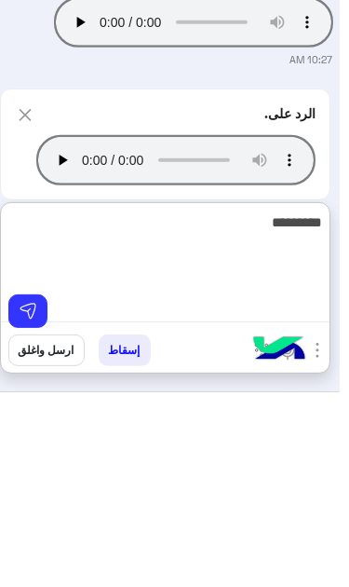
scroll to position [0, 0]
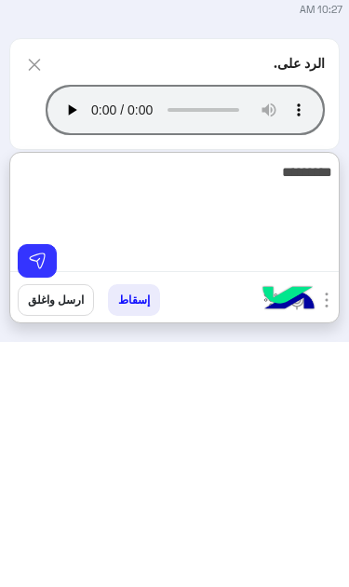
type textarea "*********"
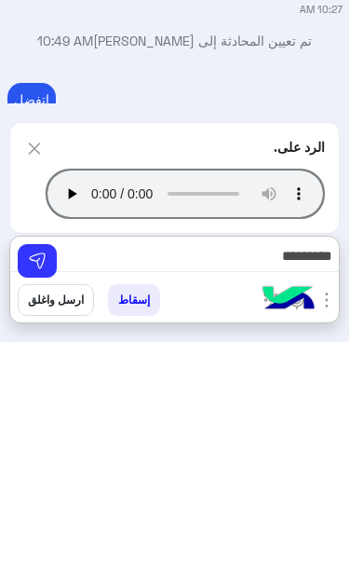
click at [41, 497] on img at bounding box center [37, 506] width 19 height 19
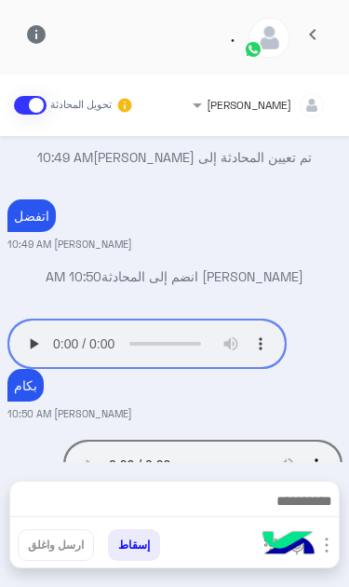
scroll to position [446, 0]
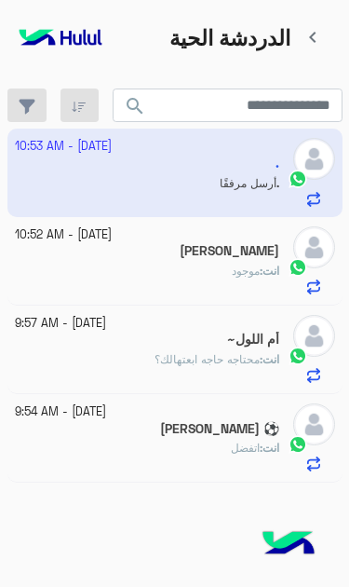
click at [93, 161] on app-inbox-user "[DATE] - 10:53 AM . . أرسل مرفقًا" at bounding box center [174, 173] width 335 height 88
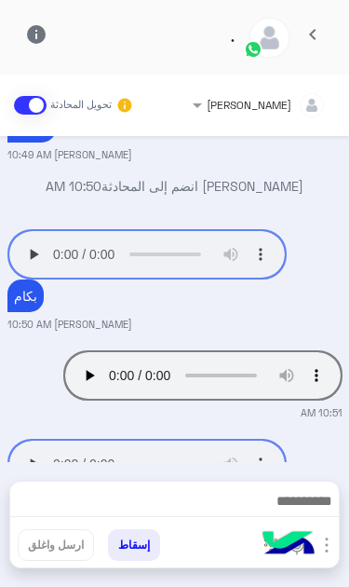
scroll to position [336, 0]
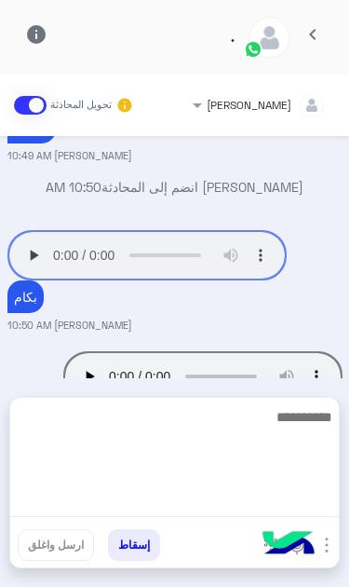
click at [225, 509] on textarea at bounding box center [174, 461] width 329 height 112
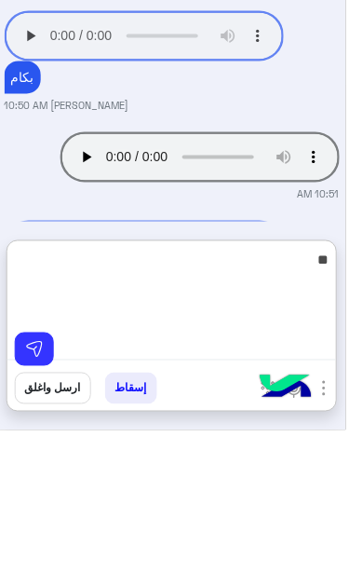
scroll to position [0, 0]
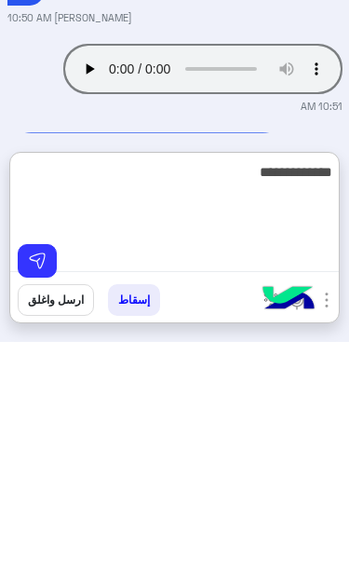
type textarea "**********"
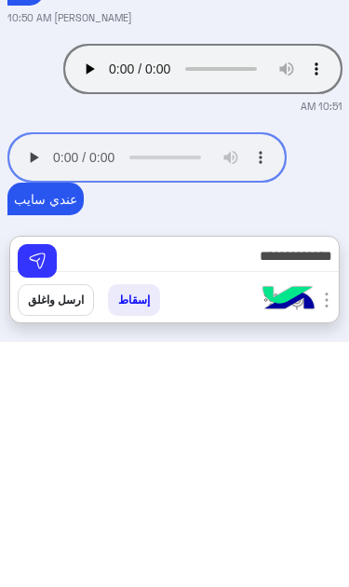
click at [43, 497] on img at bounding box center [37, 506] width 19 height 19
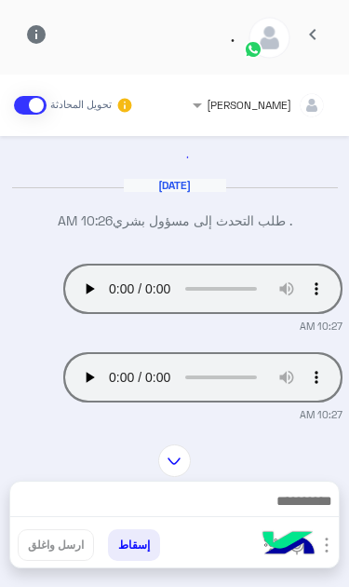
click at [130, 237] on div "Oct 4, 2025 . طلب التحدث إلى مسؤول بشري 10:26 AM Your browser does not support …" at bounding box center [174, 281] width 349 height 290
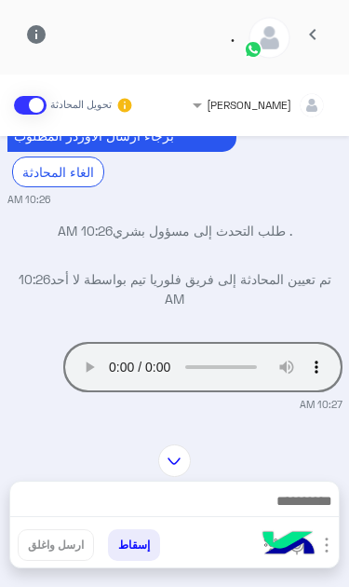
scroll to position [198, 0]
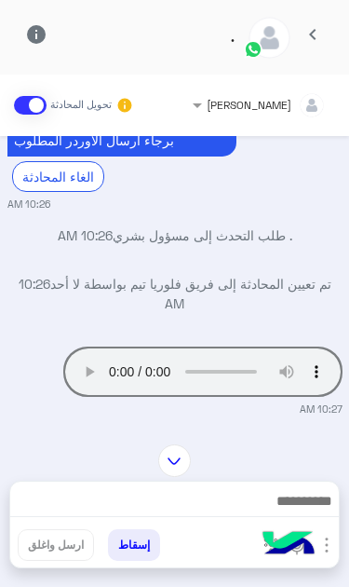
click at [125, 347] on audio "Your browser does not support the audio tag." at bounding box center [203, 372] width 280 height 50
click at [122, 347] on audio "Your browser does not support the audio tag." at bounding box center [203, 372] width 280 height 50
click at [129, 347] on audio "Your browser does not support the audio tag." at bounding box center [203, 372] width 280 height 50
click at [123, 435] on audio "Your browser does not support the audio tag." at bounding box center [203, 460] width 280 height 50
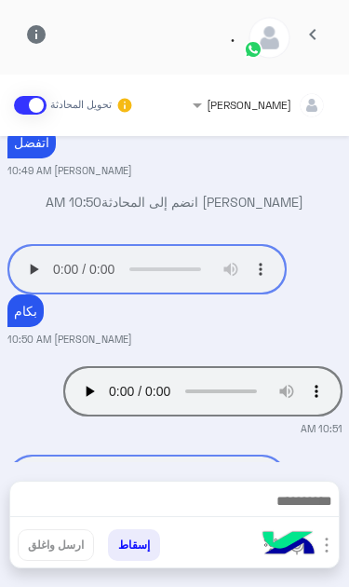
scroll to position [642, 0]
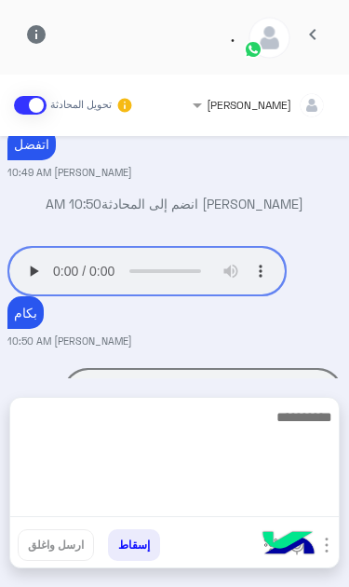
click at [223, 501] on textarea at bounding box center [174, 461] width 329 height 112
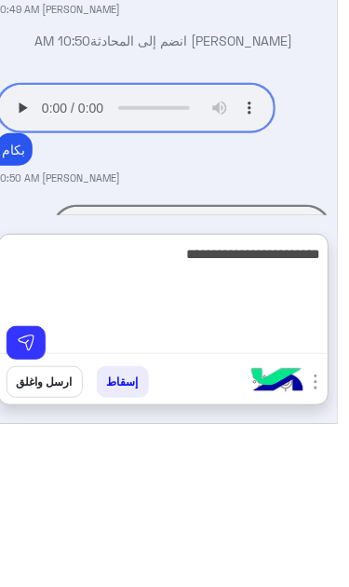
scroll to position [0, 0]
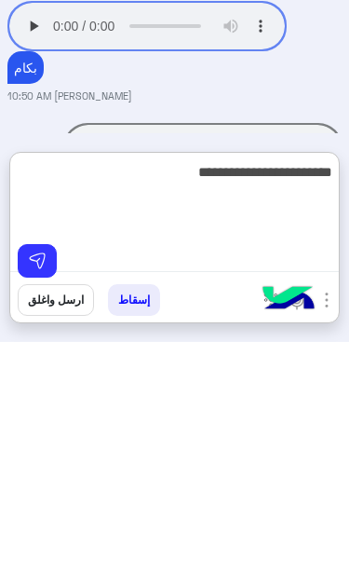
type textarea "**********"
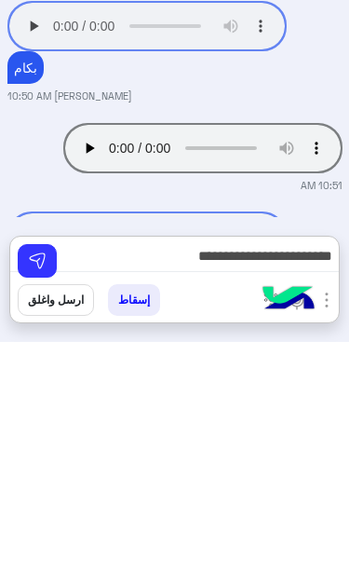
click at [39, 497] on img at bounding box center [37, 506] width 19 height 19
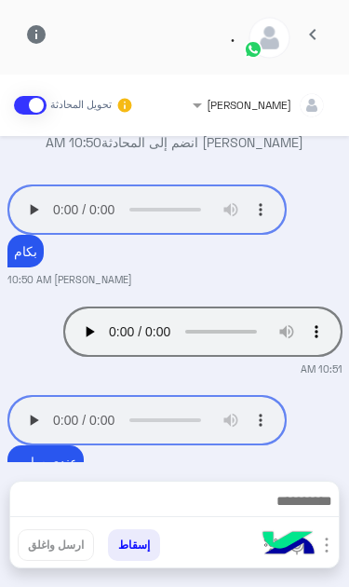
scroll to position [765, 0]
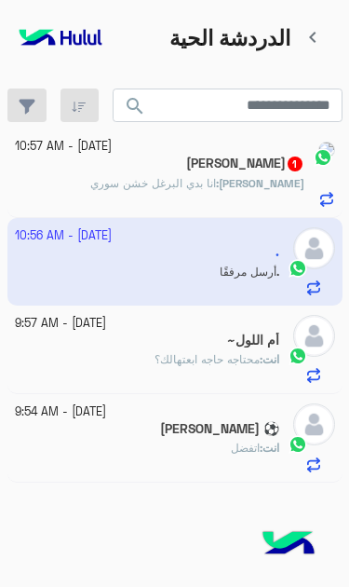
click at [116, 181] on div "[PERSON_NAME] : انا بدي البرغل خشن سوري" at bounding box center [160, 191] width 290 height 33
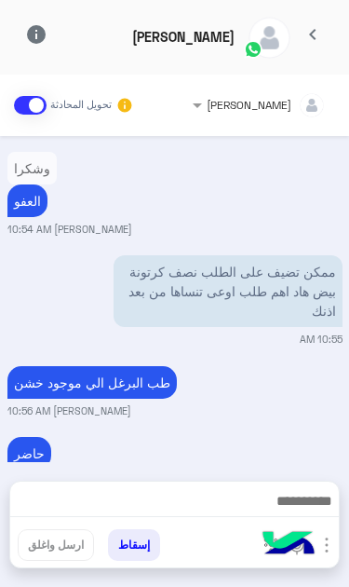
scroll to position [327, 0]
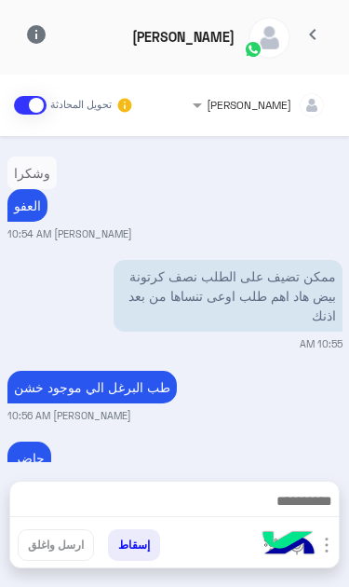
click at [142, 523] on img at bounding box center [130, 534] width 22 height 22
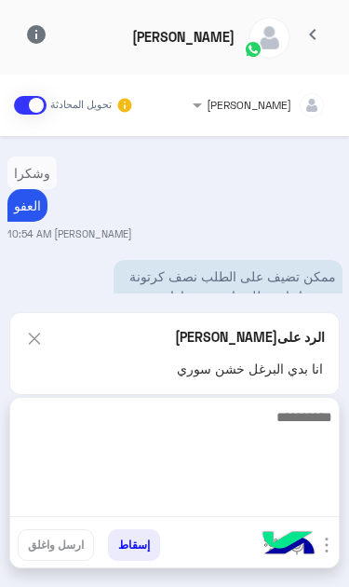
click at [251, 515] on textarea at bounding box center [174, 461] width 329 height 112
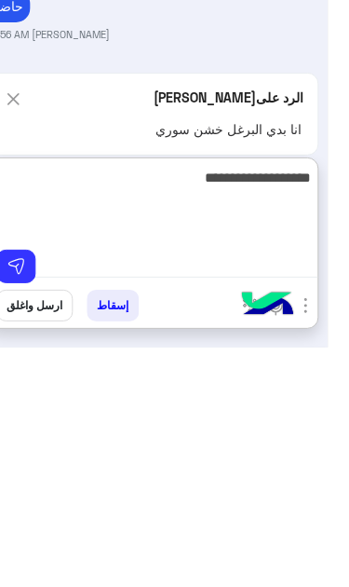
scroll to position [0, 0]
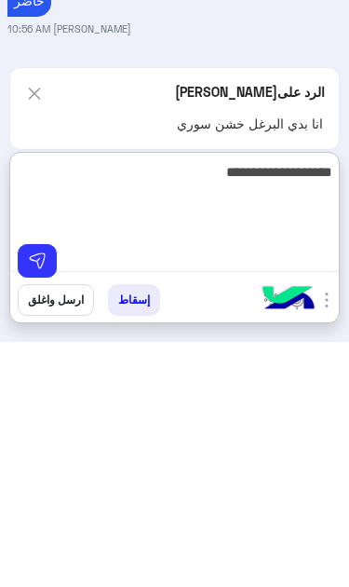
type textarea "**********"
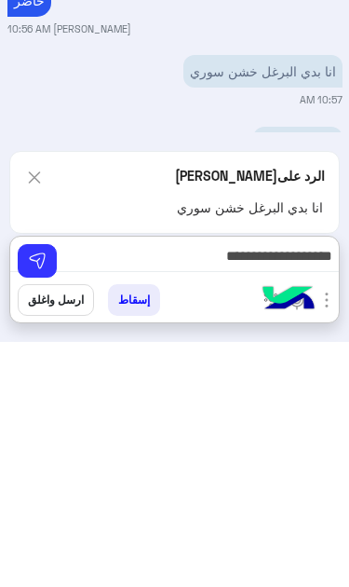
click at [38, 497] on img at bounding box center [37, 506] width 19 height 19
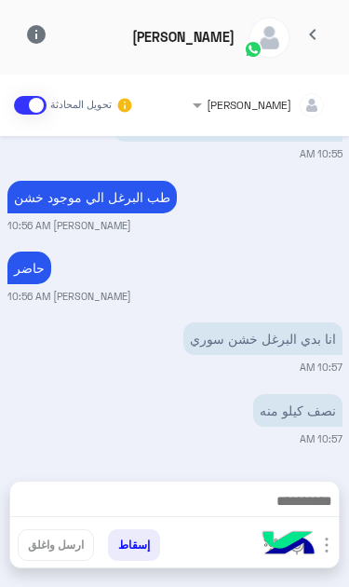
scroll to position [488, 0]
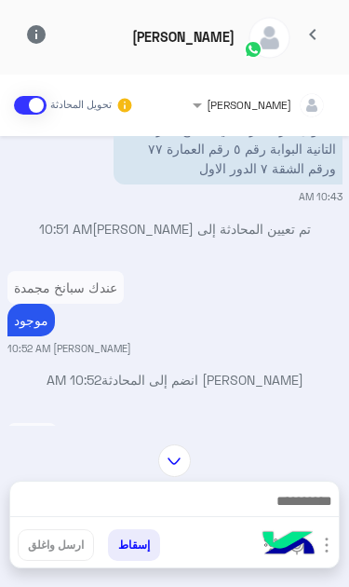
click at [265, 442] on div "[PERSON_NAME] تحويل المحادثة [DATE] العنوان دار مصر الحي التاسع المرحلة التانية…" at bounding box center [174, 331] width 349 height 513
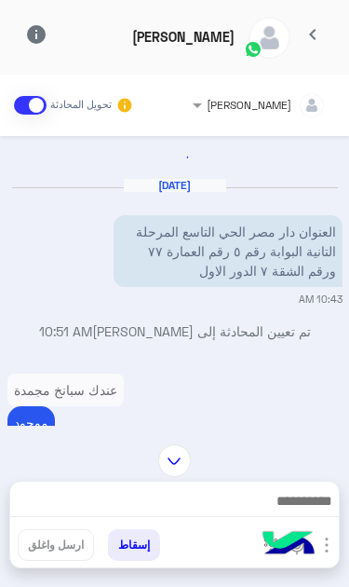
scroll to position [0, 0]
click at [312, 32] on span "chevron_left" at bounding box center [313, 34] width 22 height 22
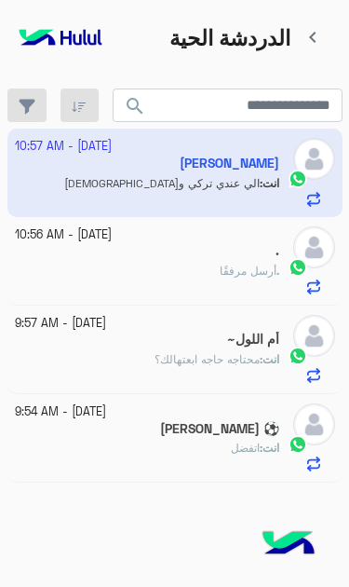
scroll to position [537, 0]
click at [90, 243] on div "." at bounding box center [147, 253] width 265 height 20
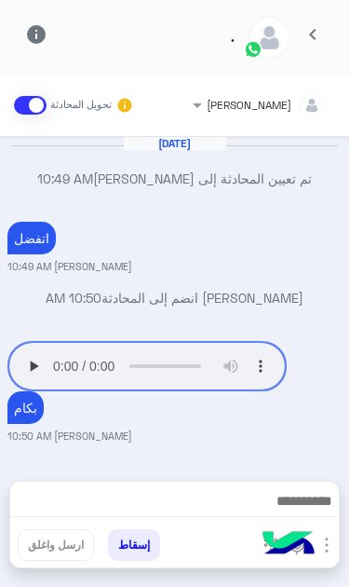
scroll to position [349, 0]
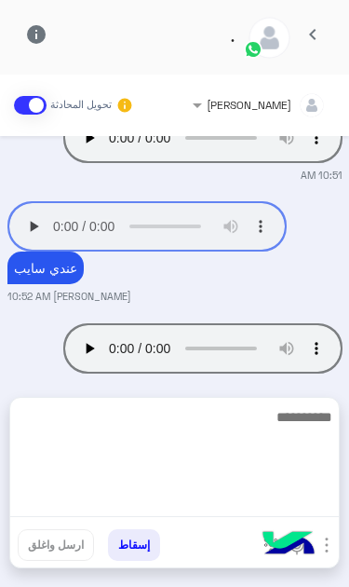
click at [236, 507] on textarea at bounding box center [174, 461] width 329 height 112
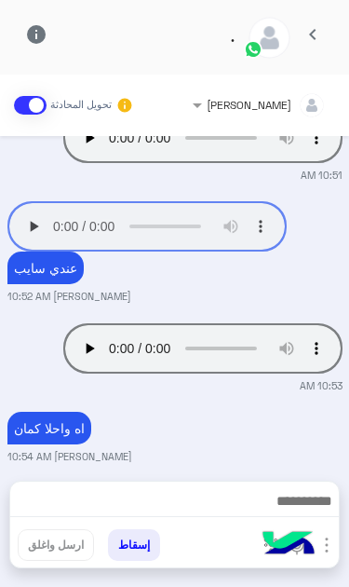
click at [323, 43] on span "chevron_left" at bounding box center [313, 34] width 22 height 22
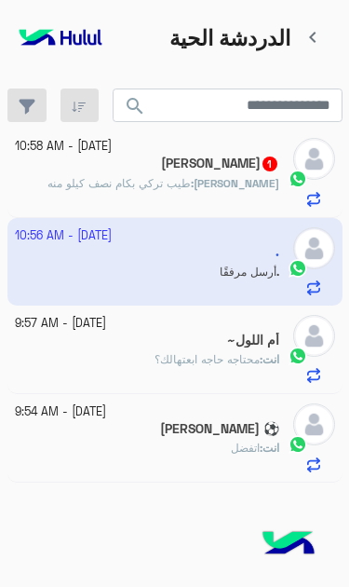
click at [248, 239] on app-inbox-user "[DATE] - 10:56 AM . . أرسل مرفقًا" at bounding box center [174, 262] width 335 height 88
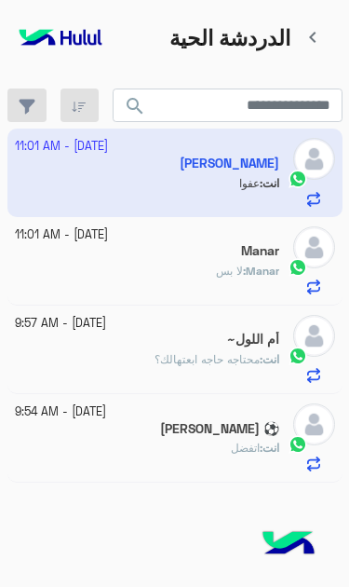
click at [245, 263] on p "Manar : لا بس" at bounding box center [247, 271] width 63 height 17
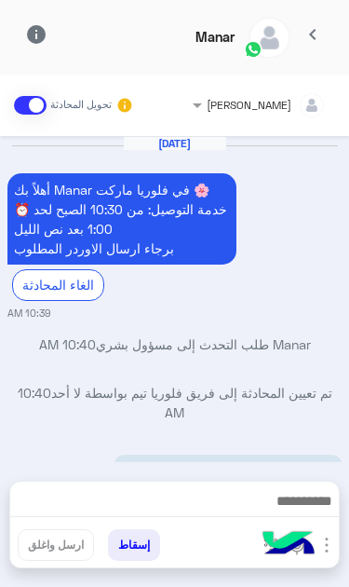
scroll to position [303, 0]
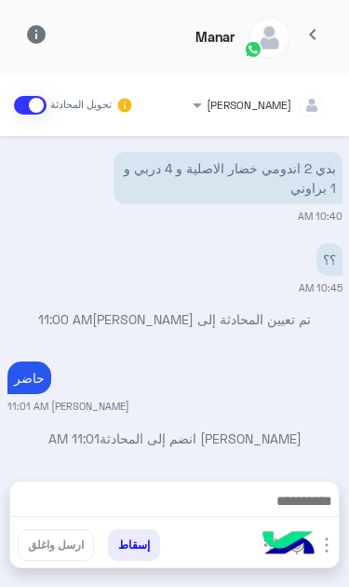
click at [323, 554] on img "button" at bounding box center [327, 545] width 22 height 22
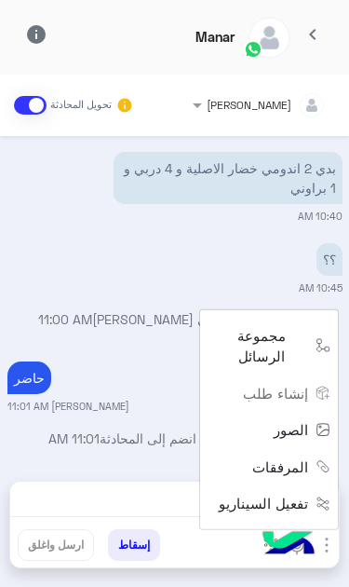
click at [297, 441] on span "الصور" at bounding box center [291, 429] width 34 height 21
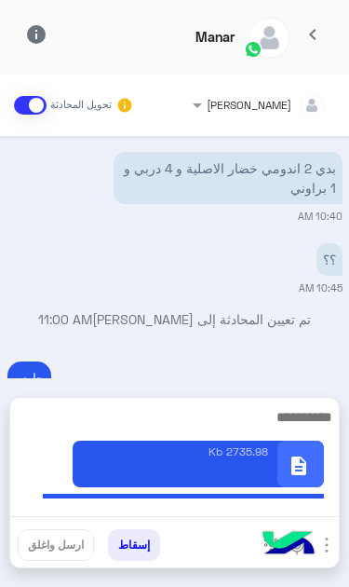
click at [260, 508] on textarea at bounding box center [174, 461] width 329 height 112
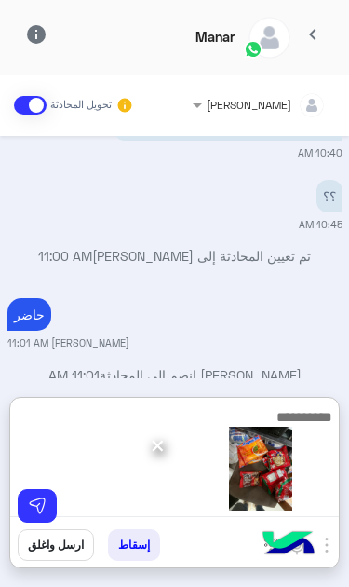
scroll to position [365, 0]
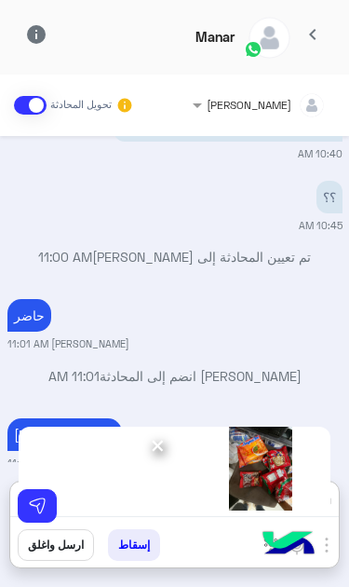
click at [43, 512] on img at bounding box center [37, 506] width 19 height 19
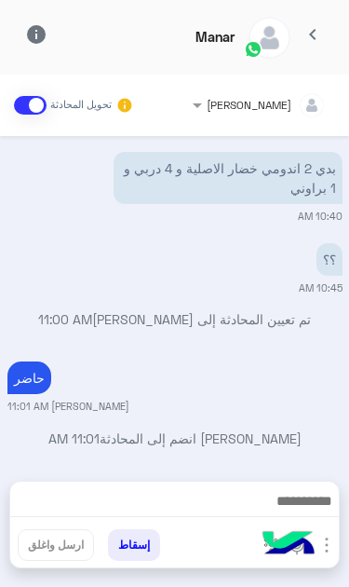
scroll to position [564, 0]
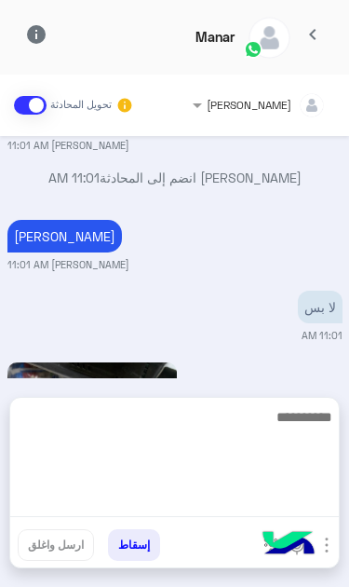
click at [244, 508] on textarea at bounding box center [174, 461] width 329 height 112
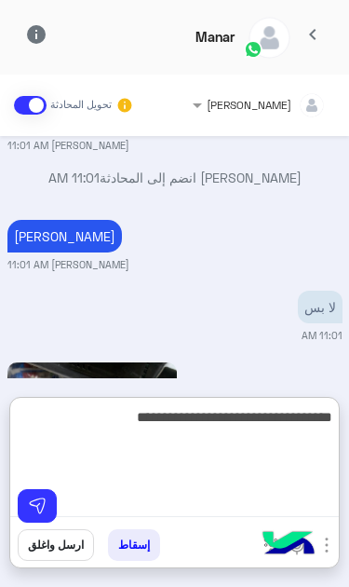
type textarea "**********"
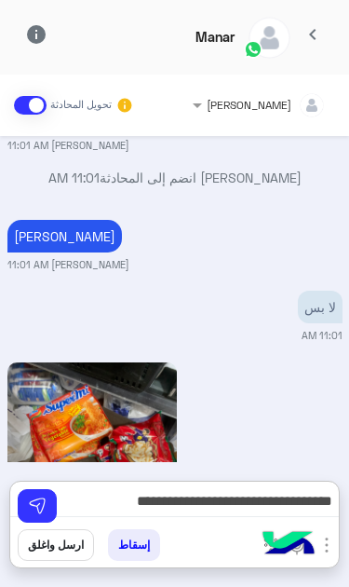
click at [37, 502] on img at bounding box center [37, 506] width 19 height 19
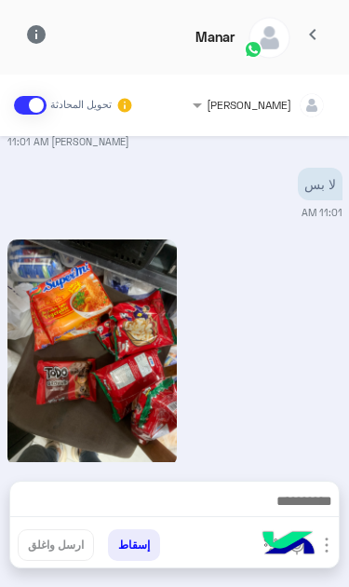
scroll to position [748, 0]
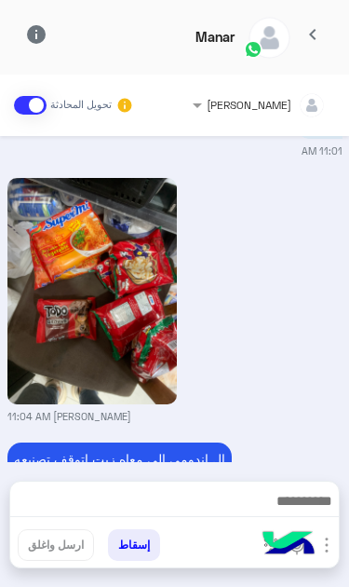
click at [326, 550] on img "button" at bounding box center [327, 545] width 22 height 22
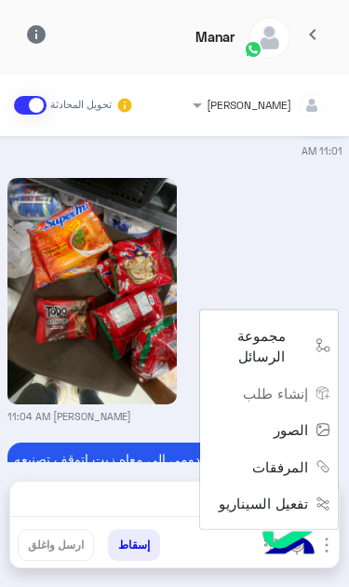
click at [298, 441] on span "الصور" at bounding box center [291, 429] width 34 height 21
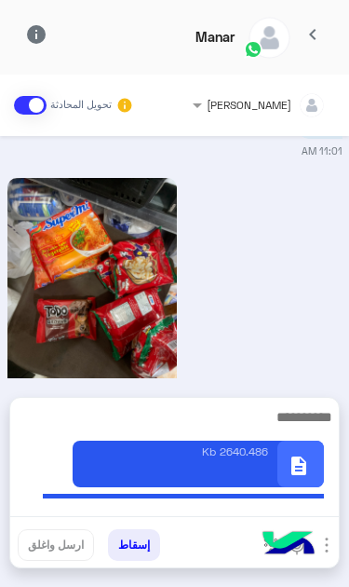
click at [259, 515] on textarea at bounding box center [174, 461] width 329 height 112
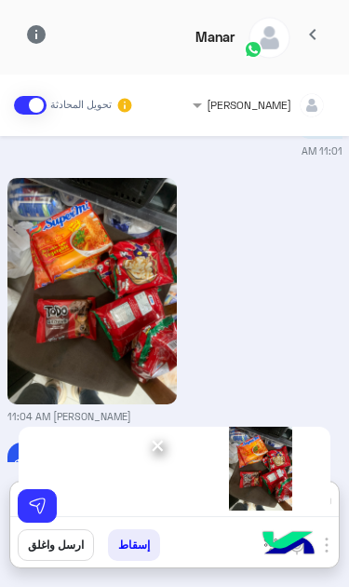
click at [259, 505] on img at bounding box center [261, 469] width 140 height 84
click at [43, 510] on img at bounding box center [37, 506] width 19 height 19
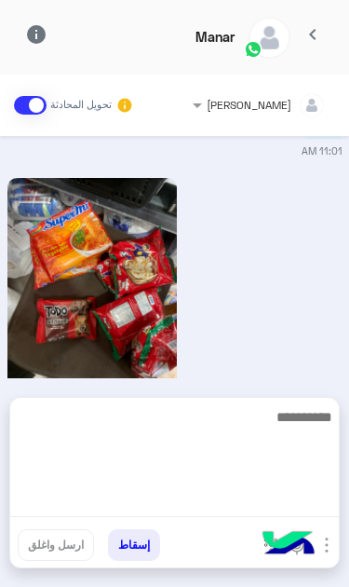
click at [278, 508] on textarea at bounding box center [174, 461] width 329 height 112
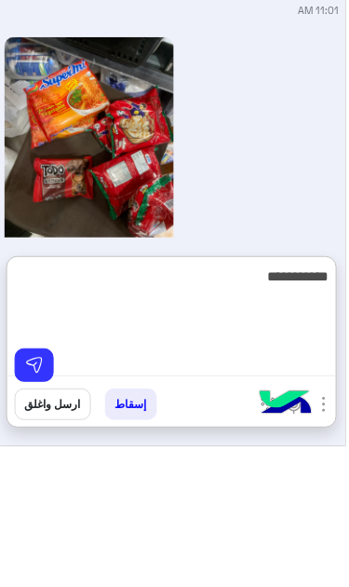
scroll to position [0, 0]
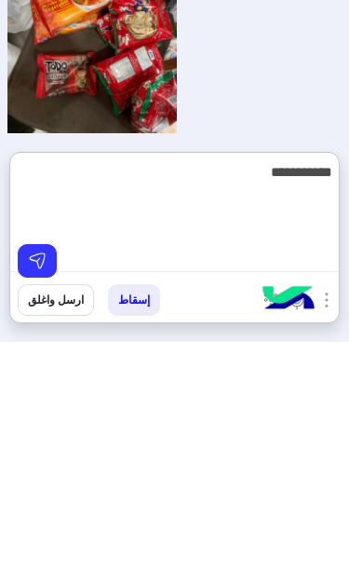
type textarea "**********"
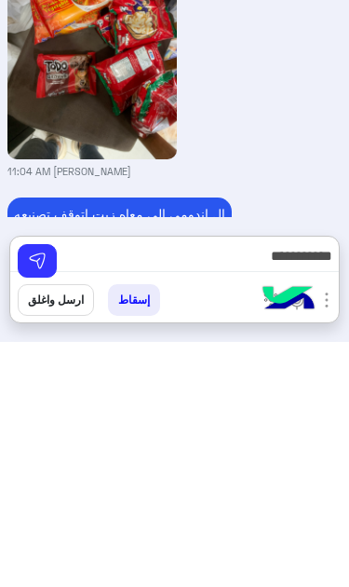
click at [43, 497] on img at bounding box center [37, 506] width 19 height 19
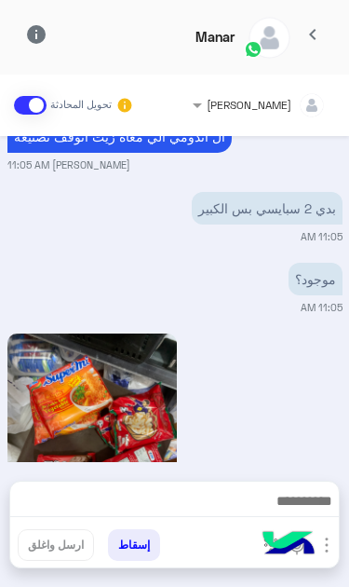
scroll to position [1132, 0]
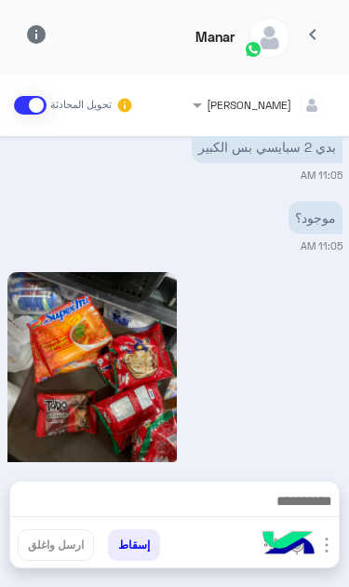
click at [313, 31] on span "chevron_left" at bounding box center [313, 34] width 22 height 22
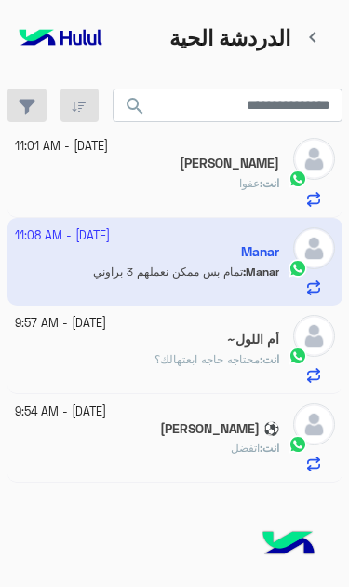
click at [130, 156] on div "فاطمة" at bounding box center [147, 166] width 265 height 20
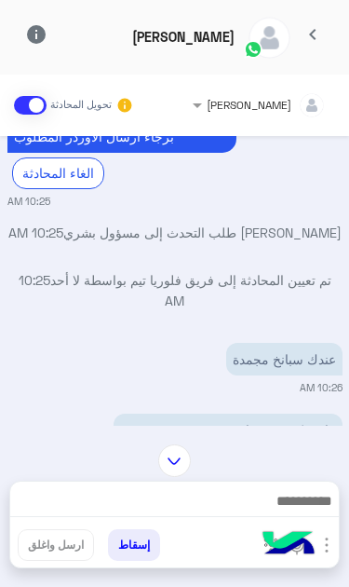
scroll to position [506, 0]
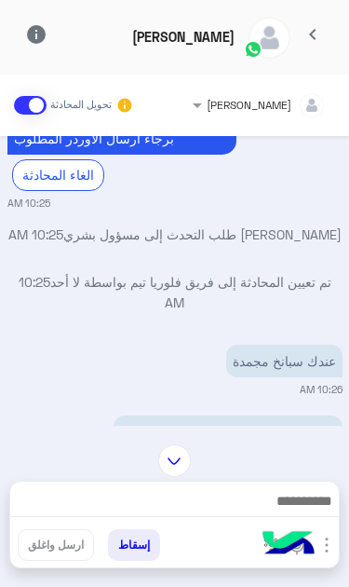
click at [318, 37] on span "chevron_left" at bounding box center [313, 34] width 22 height 22
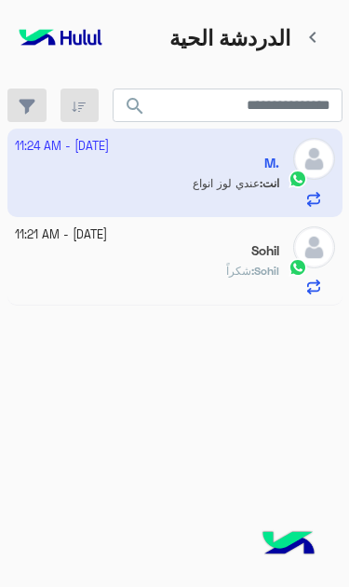
click at [249, 243] on div "Sohil" at bounding box center [147, 253] width 265 height 20
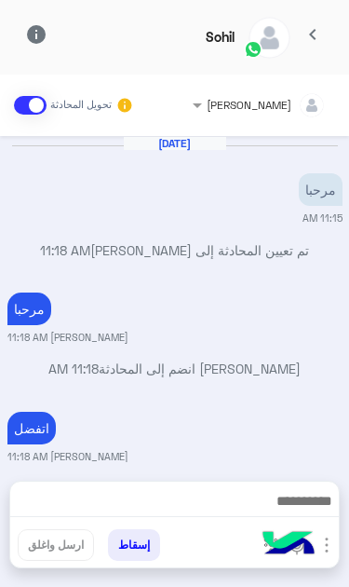
scroll to position [273, 0]
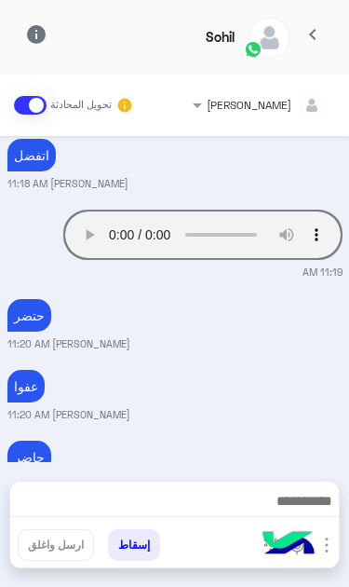
click at [133, 210] on audio "Your browser does not support the audio tag." at bounding box center [203, 235] width 280 height 50
click at [319, 548] on img at bounding box center [288, 545] width 65 height 65
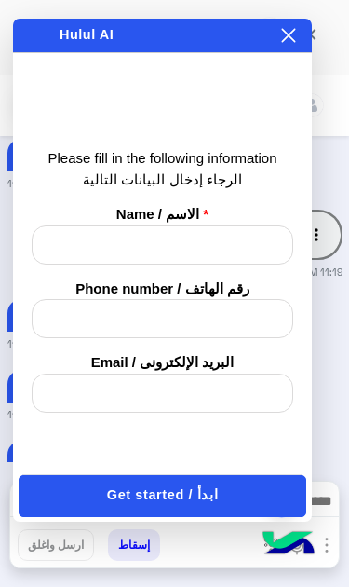
click at [320, 513] on p "شكراً" at bounding box center [321, 529] width 43 height 33
click at [313, 40] on span "chevron_left" at bounding box center [313, 34] width 22 height 22
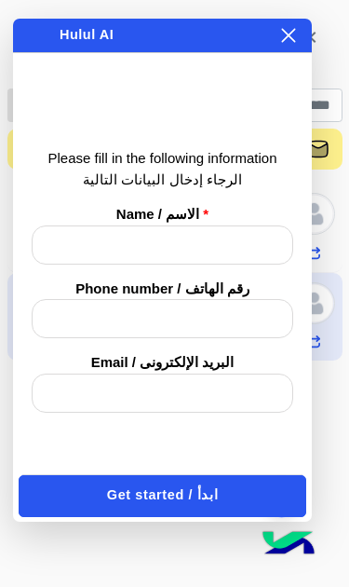
click at [281, 39] on icon at bounding box center [288, 35] width 15 height 15
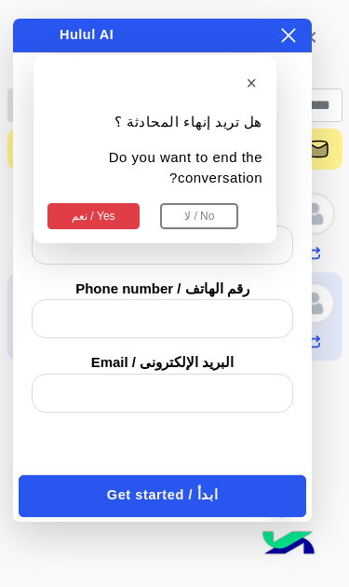
click at [294, 26] on button at bounding box center [289, 35] width 19 height 21
click at [88, 203] on button "نعم / Yes" at bounding box center [94, 216] width 92 height 26
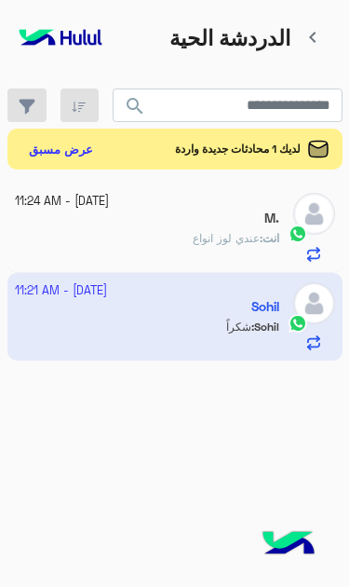
click at [256, 144] on span "لديك 1 محادثات جديدة واردة" at bounding box center [238, 149] width 126 height 17
click at [53, 144] on button "عرض مسبق" at bounding box center [61, 149] width 80 height 27
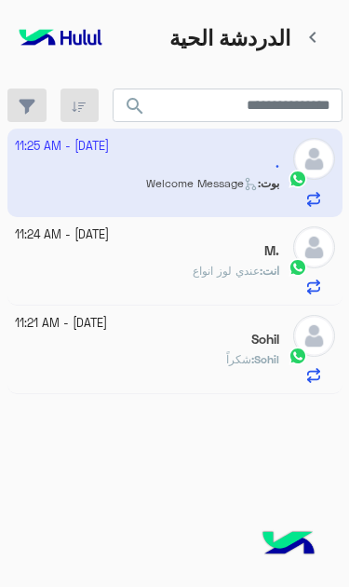
click at [73, 162] on app-inbox-user "[DATE] - 11:25 AM . بوت : Welcome Message" at bounding box center [174, 173] width 335 height 88
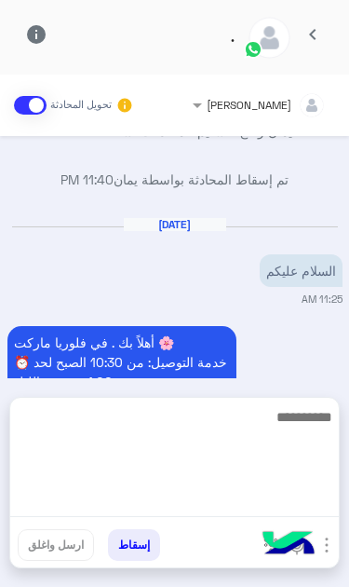
click at [257, 516] on textarea at bounding box center [174, 461] width 329 height 112
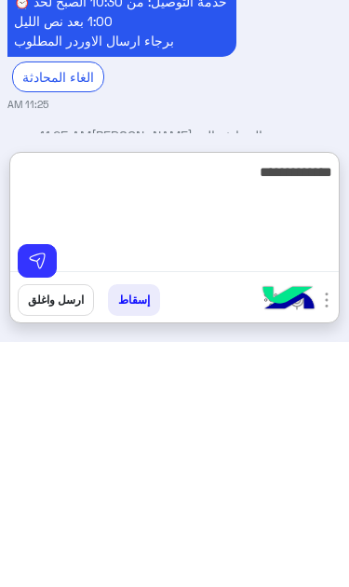
type textarea "**********"
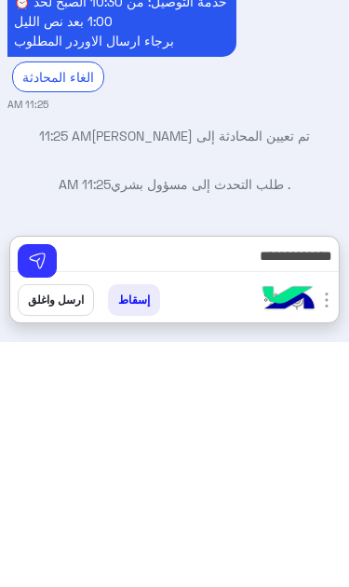
click at [43, 497] on img at bounding box center [37, 506] width 19 height 19
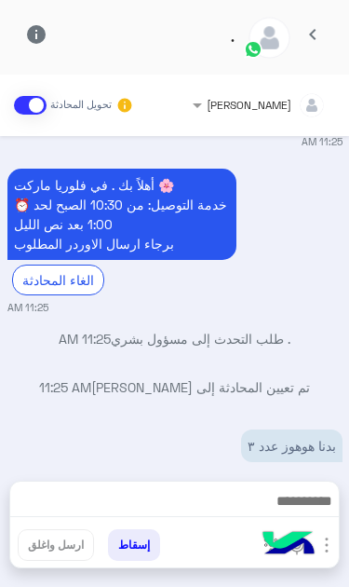
scroll to position [599, 0]
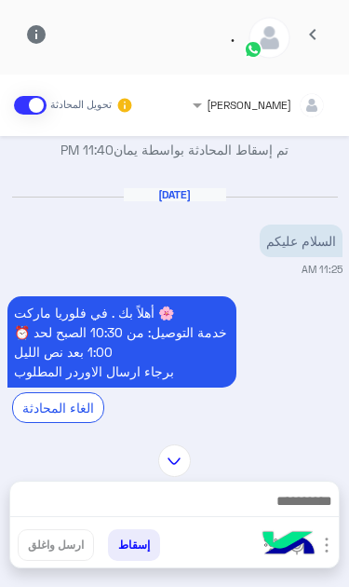
click at [315, 39] on span "chevron_left" at bounding box center [313, 34] width 22 height 22
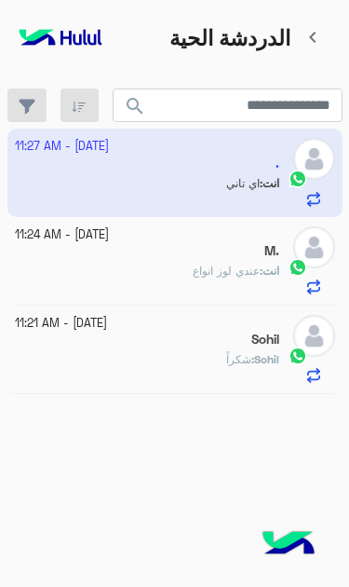
scroll to position [337, 0]
click at [240, 352] on span "شكراً" at bounding box center [238, 359] width 25 height 14
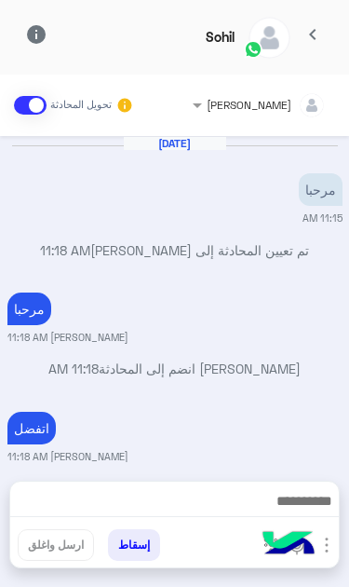
scroll to position [273, 0]
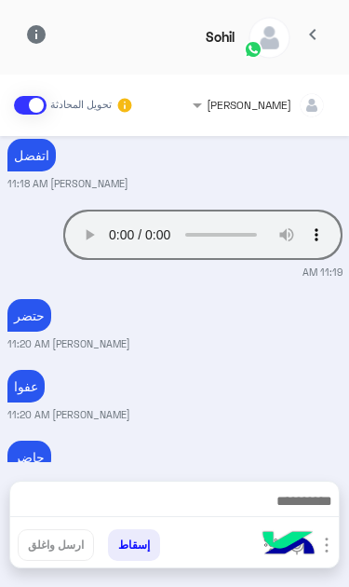
click at [322, 22] on button "chevron_left" at bounding box center [314, 38] width 46 height 40
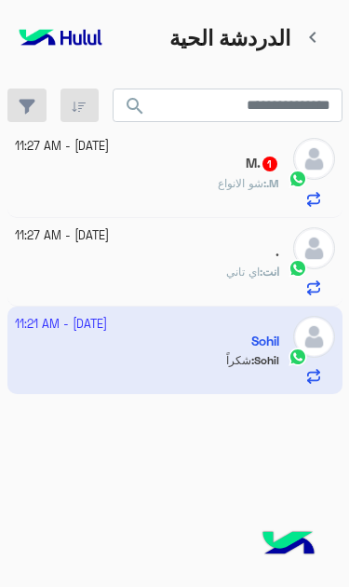
click at [233, 156] on div "M. 1" at bounding box center [147, 166] width 265 height 20
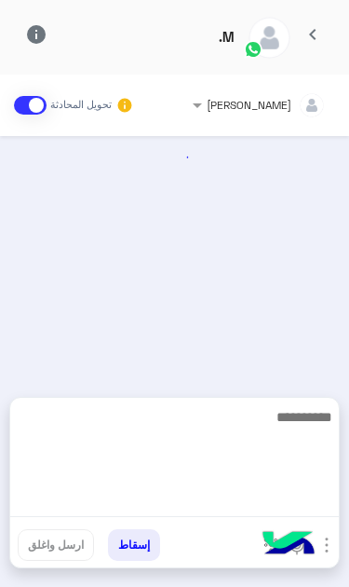
click at [253, 507] on textarea at bounding box center [174, 461] width 329 height 112
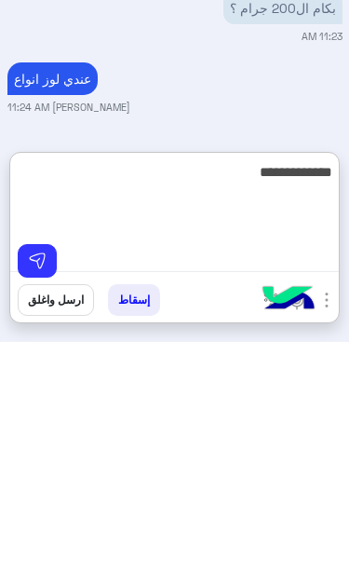
type textarea "**********"
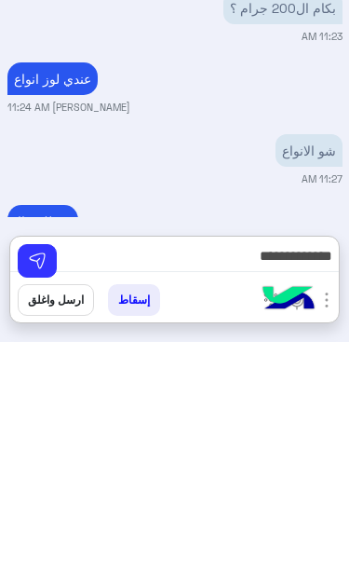
click at [36, 497] on img at bounding box center [37, 506] width 19 height 19
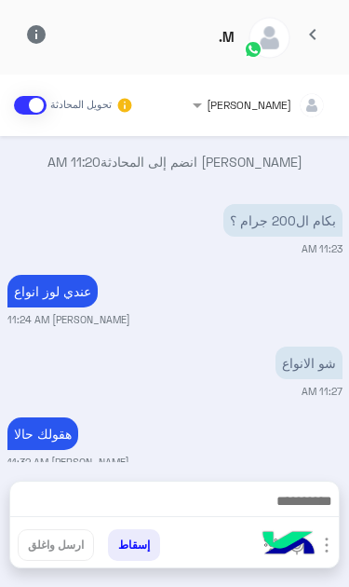
scroll to position [364, 0]
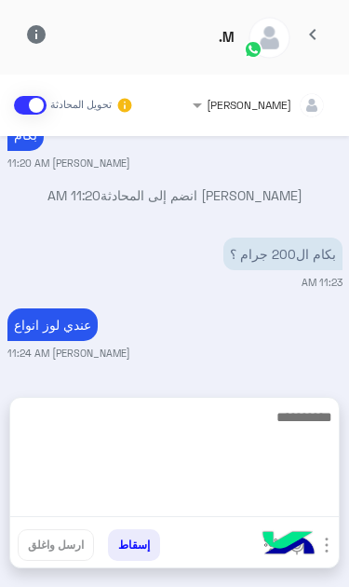
click at [246, 508] on textarea at bounding box center [174, 461] width 329 height 112
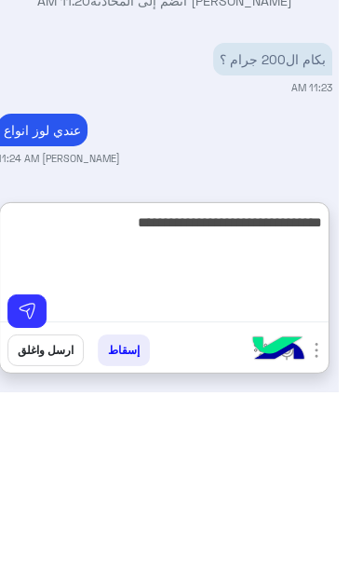
scroll to position [0, 0]
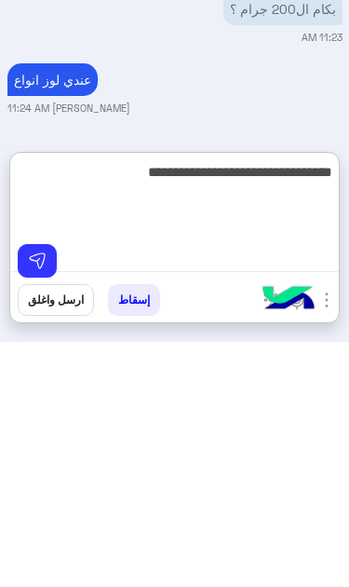
type textarea "**********"
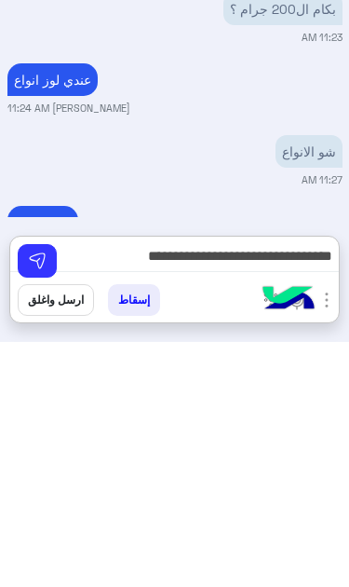
click at [28, 497] on img at bounding box center [37, 506] width 19 height 19
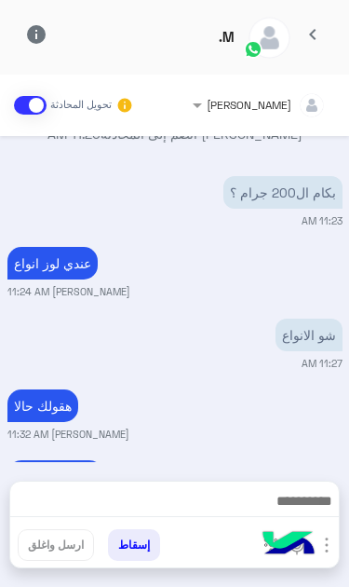
scroll to position [487, 0]
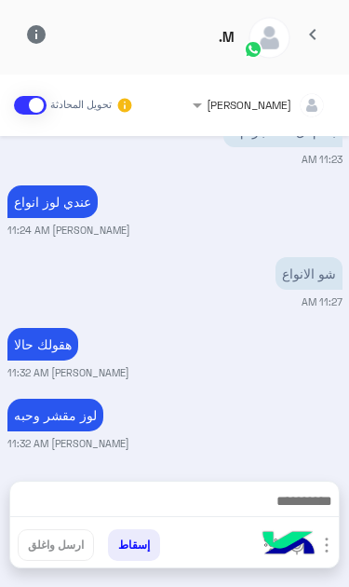
click at [322, 549] on img "button" at bounding box center [327, 545] width 22 height 22
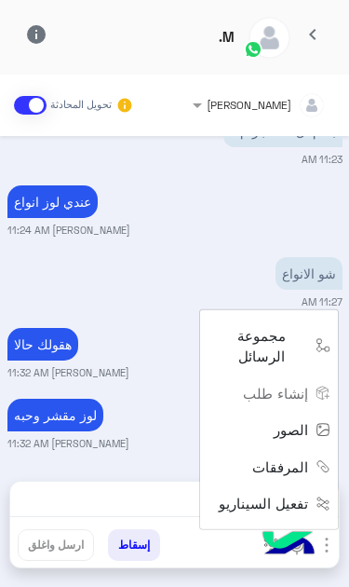
scroll to position [549, 0]
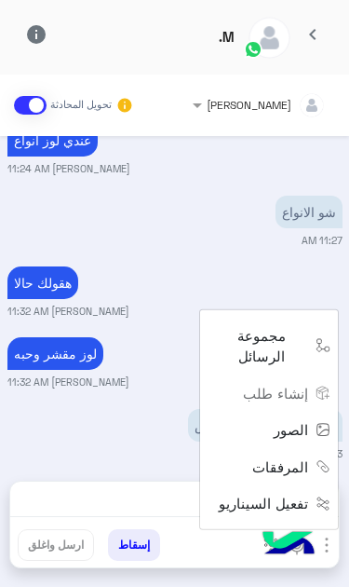
click at [297, 441] on span "الصور" at bounding box center [291, 429] width 34 height 21
click at [153, 496] on div at bounding box center [174, 505] width 329 height 47
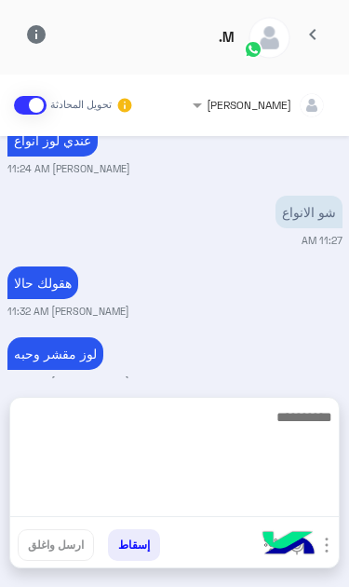
click at [245, 505] on textarea at bounding box center [174, 461] width 329 height 112
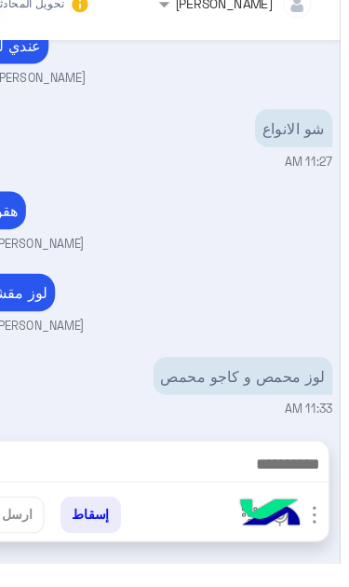
scroll to position [0, 0]
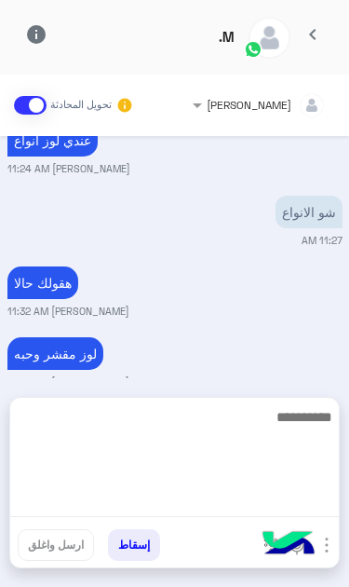
click at [271, 503] on textarea at bounding box center [174, 461] width 329 height 112
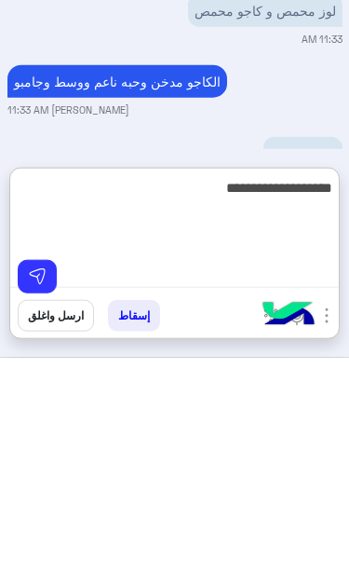
type textarea "**********"
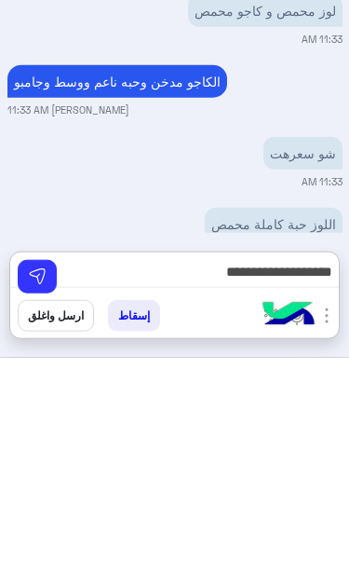
click at [48, 489] on button at bounding box center [37, 506] width 39 height 34
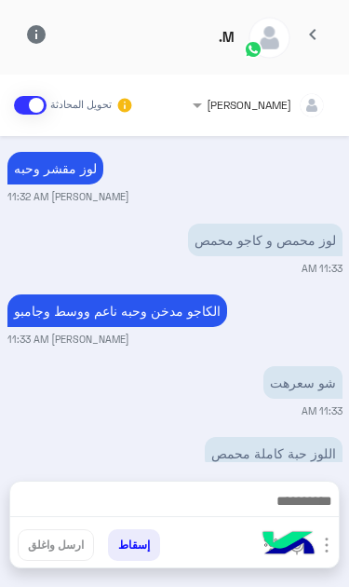
scroll to position [733, 0]
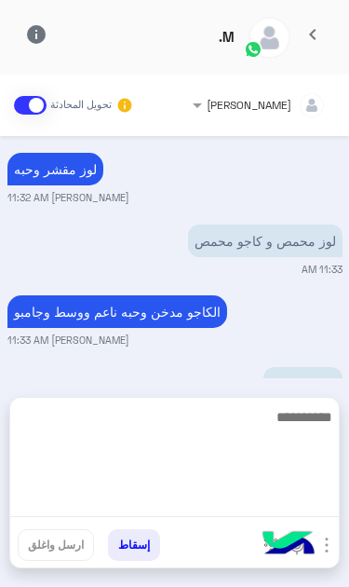
click at [229, 509] on textarea at bounding box center [174, 461] width 329 height 112
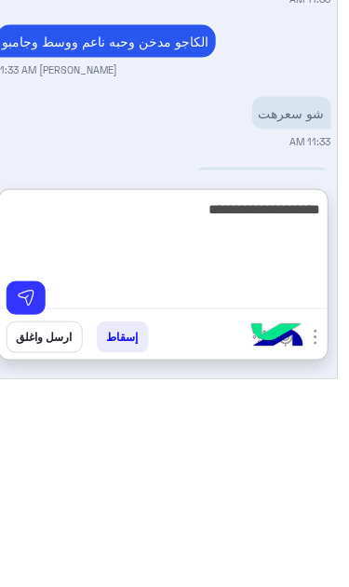
scroll to position [0, 0]
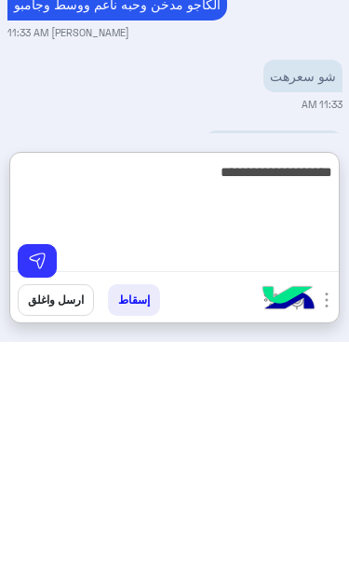
click at [44, 405] on textarea "**********" at bounding box center [174, 461] width 329 height 112
type textarea "**********"
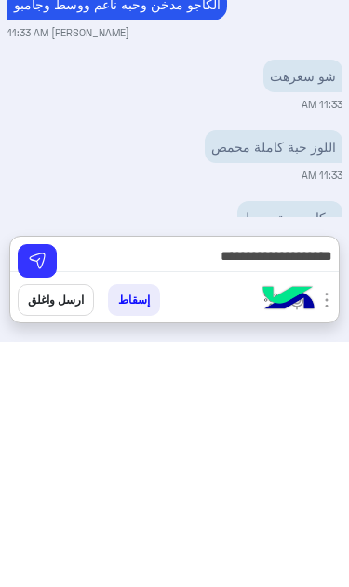
click at [41, 497] on img at bounding box center [37, 506] width 19 height 19
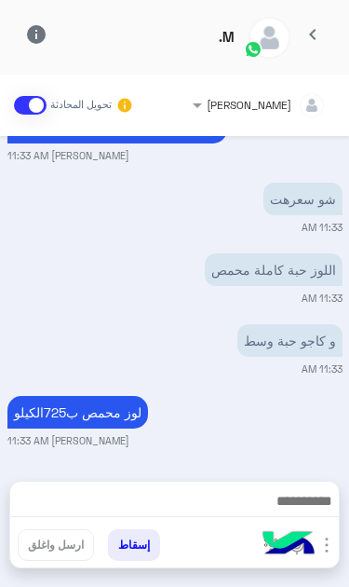
scroll to position [979, 0]
